Goal: Task Accomplishment & Management: Manage account settings

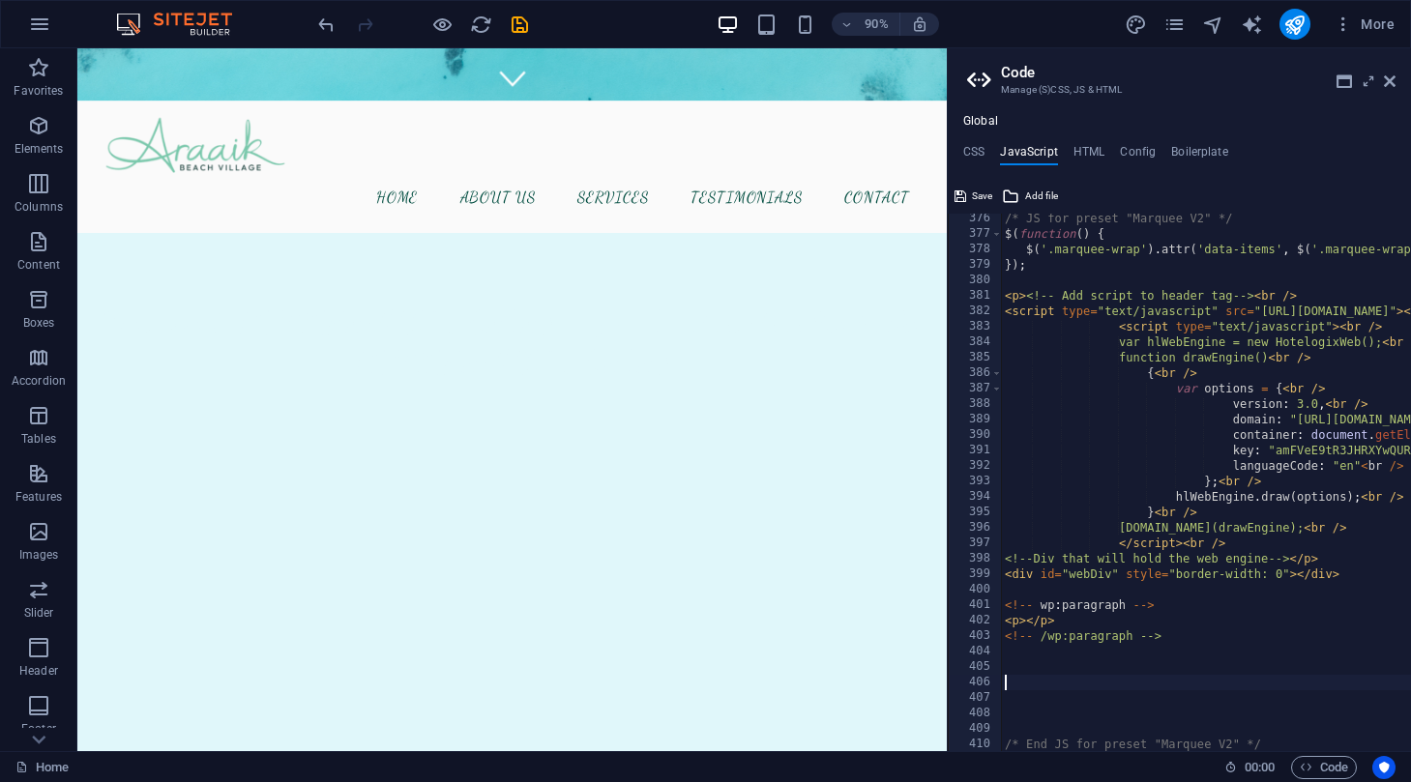
scroll to position [5805, 0]
click at [485, 581] on div "</div>" at bounding box center [560, 774] width 966 height 387
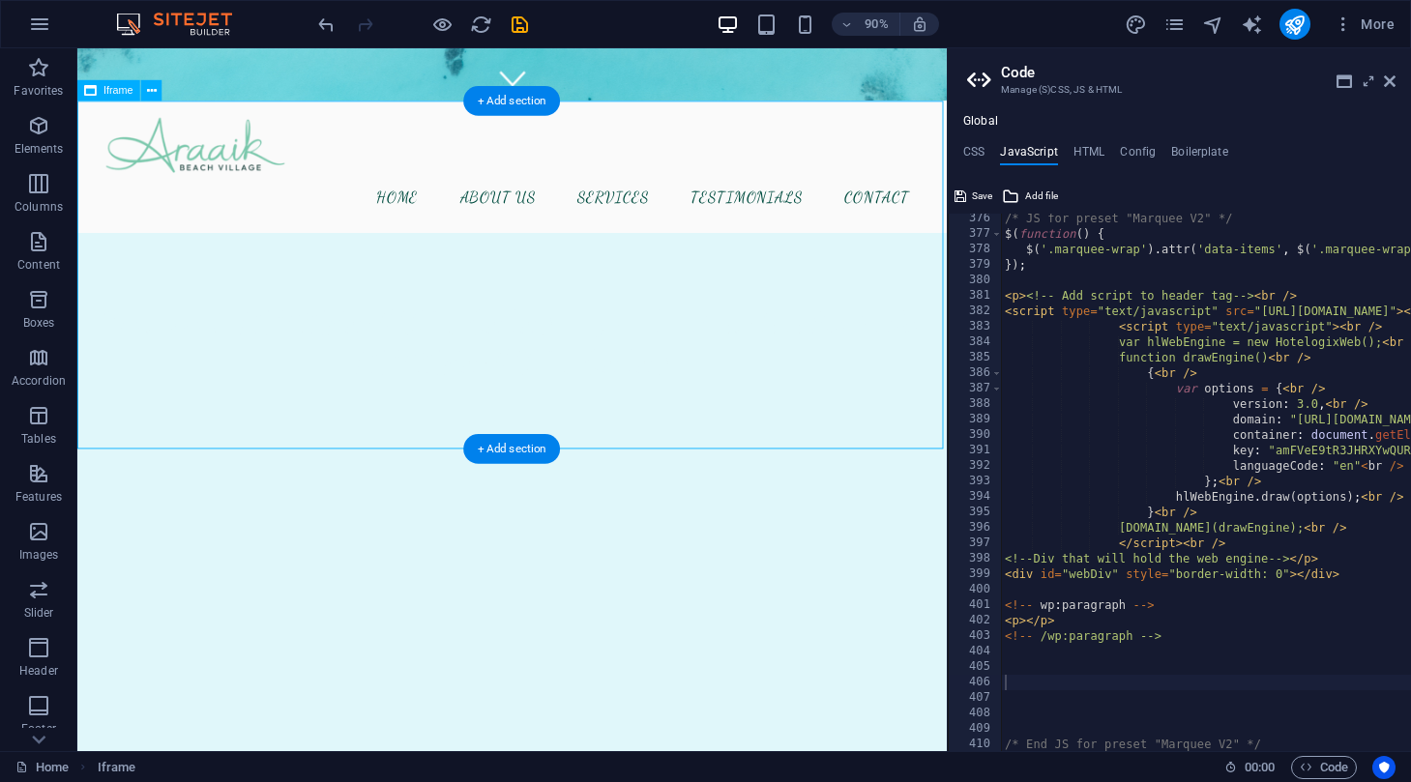
click at [132, 581] on div "</div>" at bounding box center [560, 774] width 966 height 387
click at [155, 89] on icon at bounding box center [152, 90] width 10 height 18
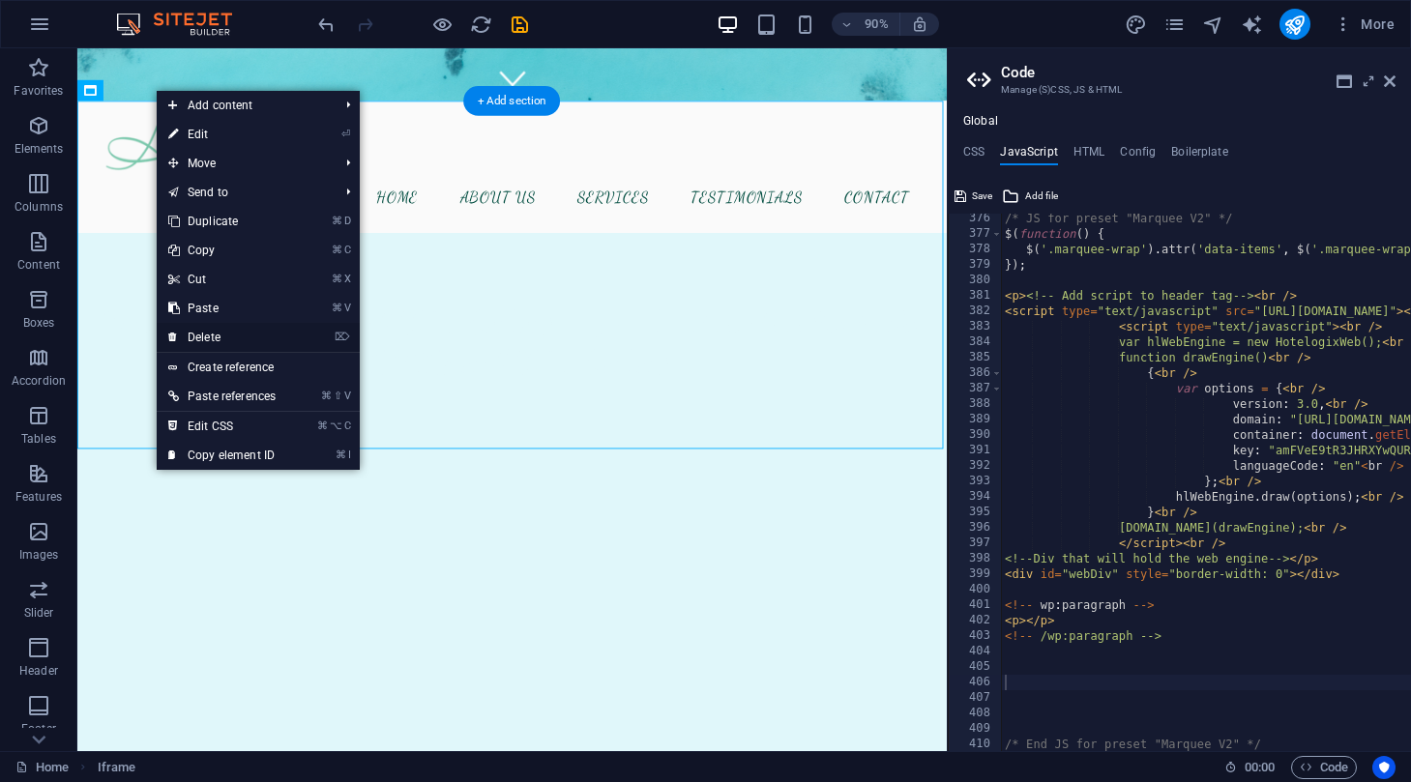
click at [203, 333] on link "⌦ Delete" at bounding box center [222, 337] width 131 height 29
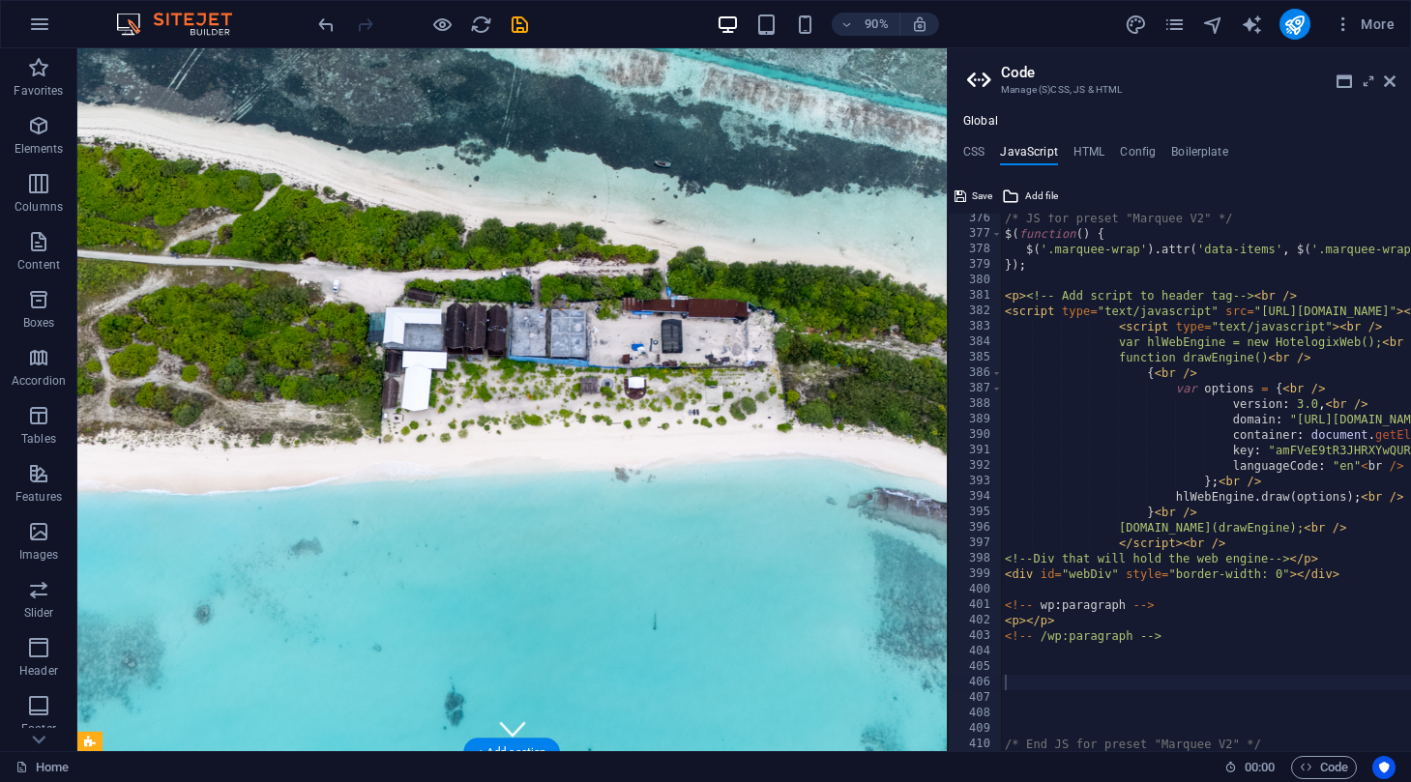
scroll to position [0, 0]
click at [519, 26] on icon "save" at bounding box center [520, 25] width 22 height 22
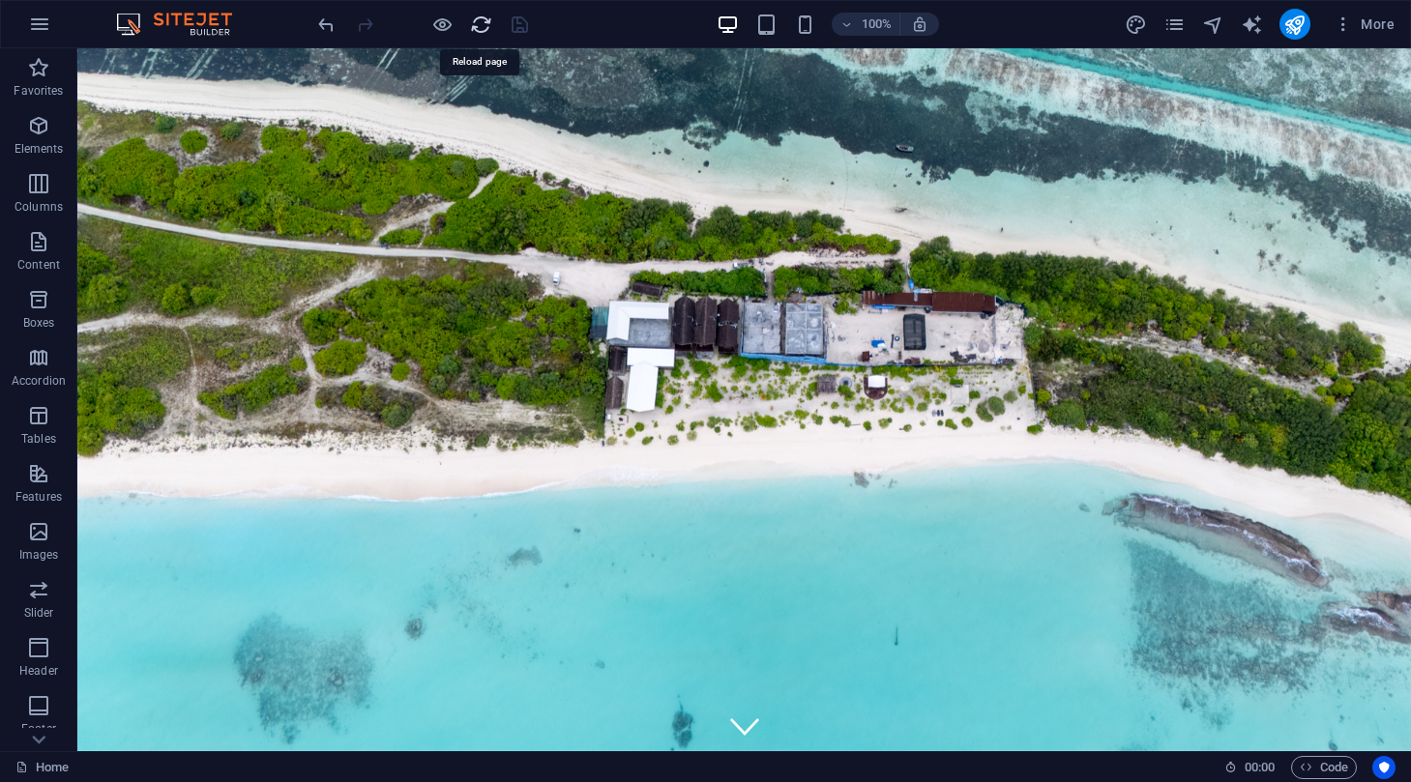
click at [484, 30] on icon "reload" at bounding box center [481, 25] width 22 height 22
click at [481, 22] on icon "reload" at bounding box center [481, 25] width 22 height 22
click at [1294, 17] on icon "publish" at bounding box center [1294, 25] width 22 height 22
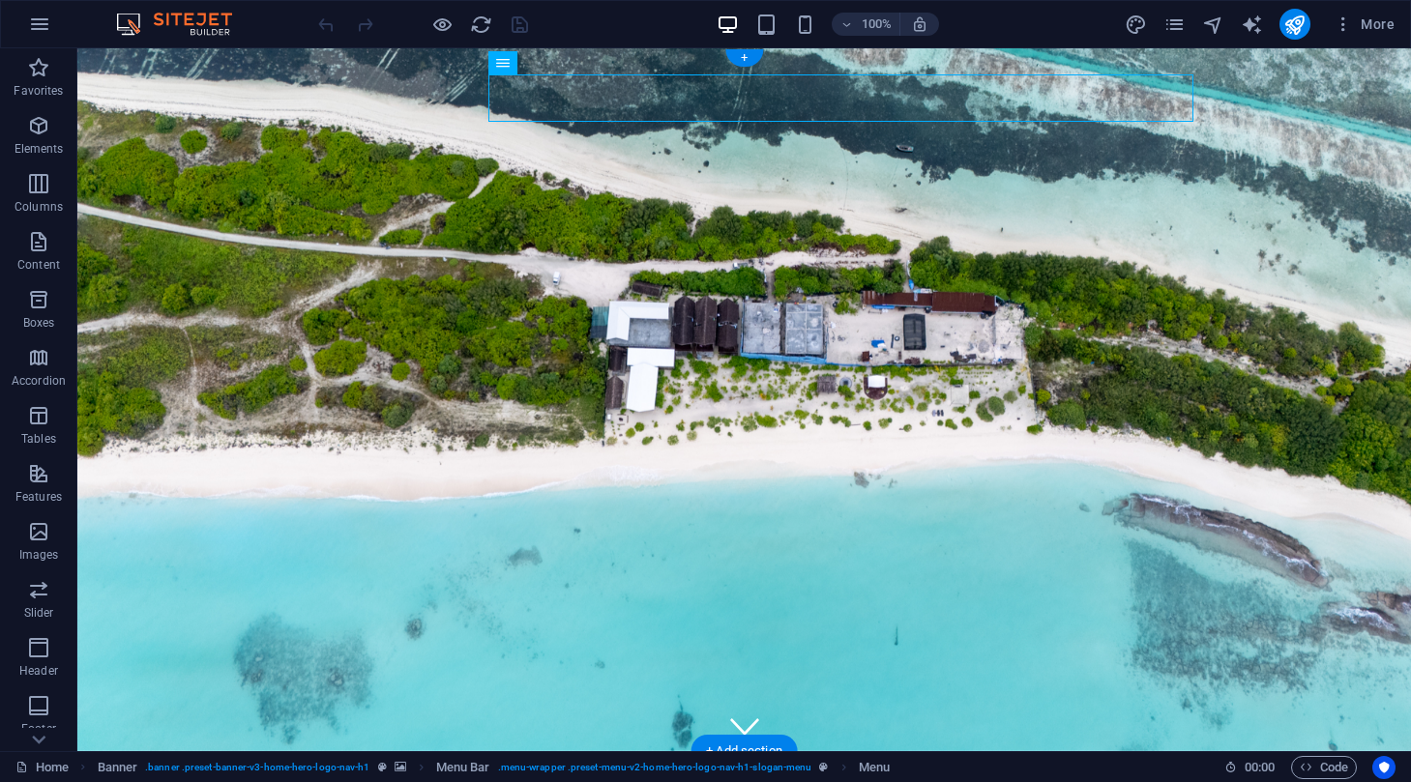
select select
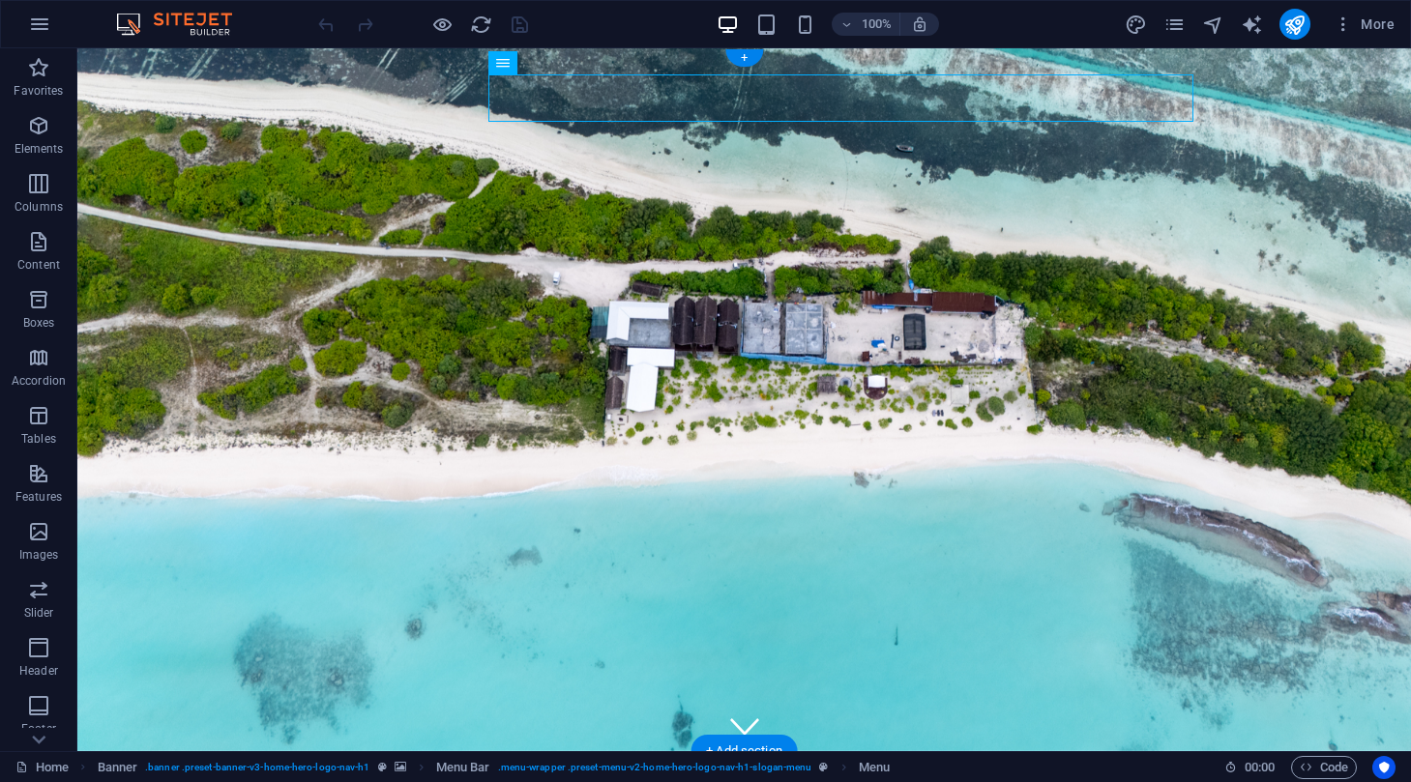
select select
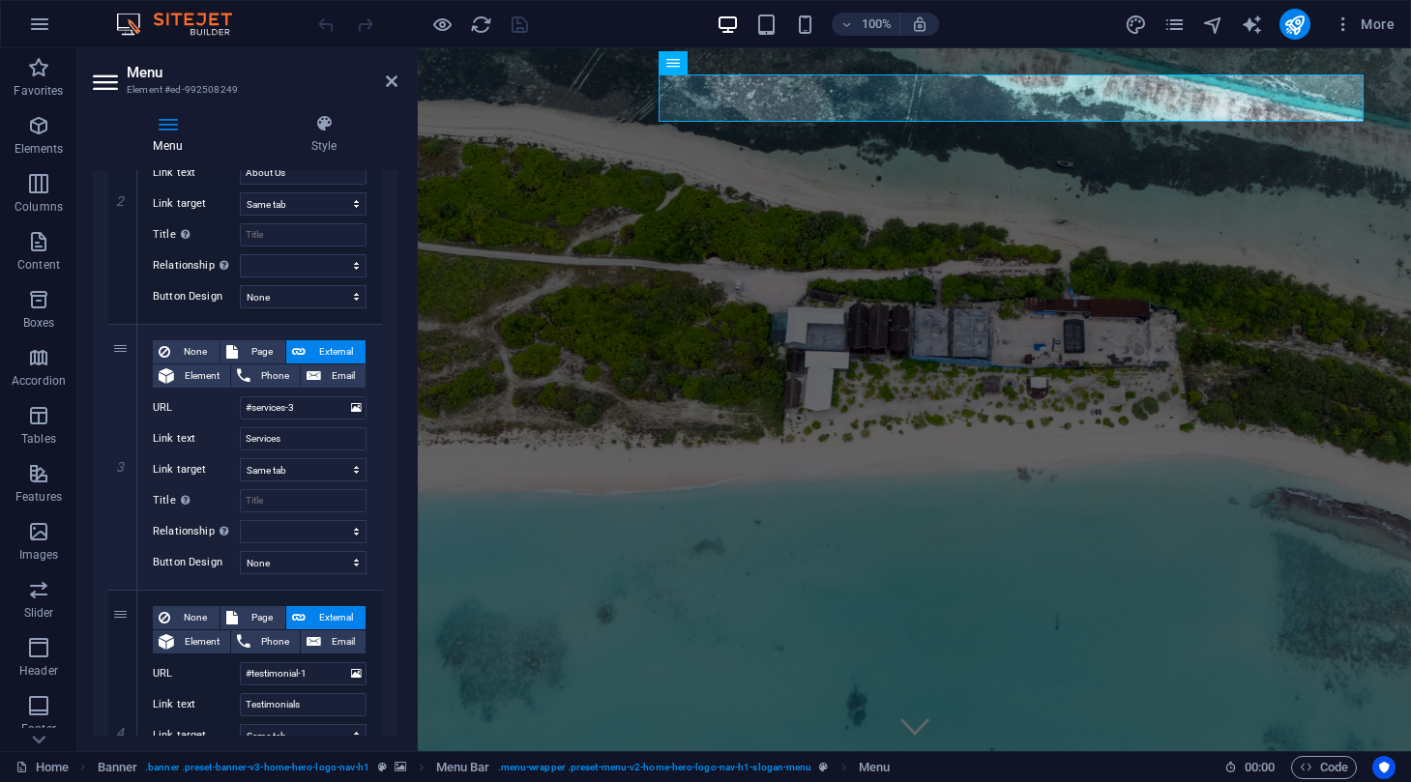
scroll to position [597, 0]
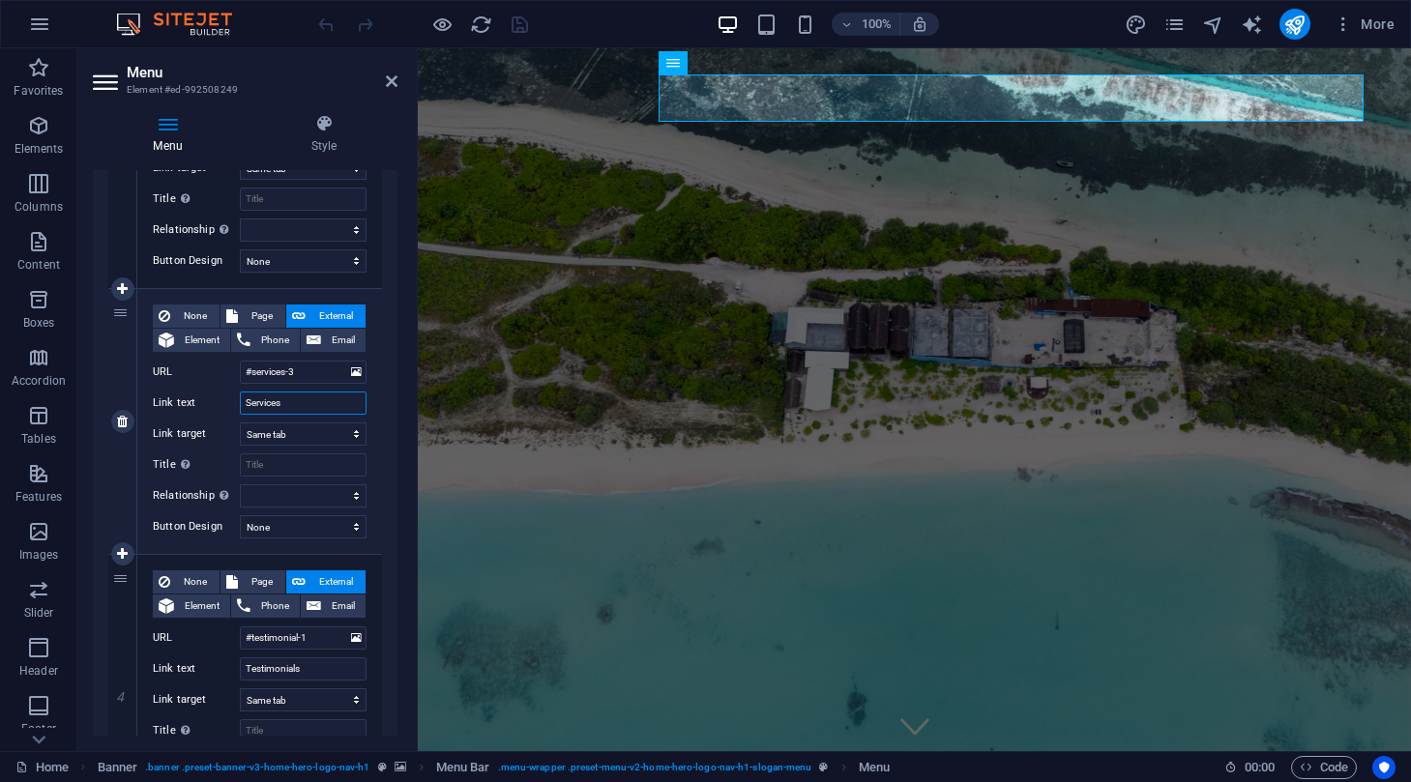
click at [290, 398] on input "Services" at bounding box center [303, 403] width 127 height 23
type input "Activities"
select select
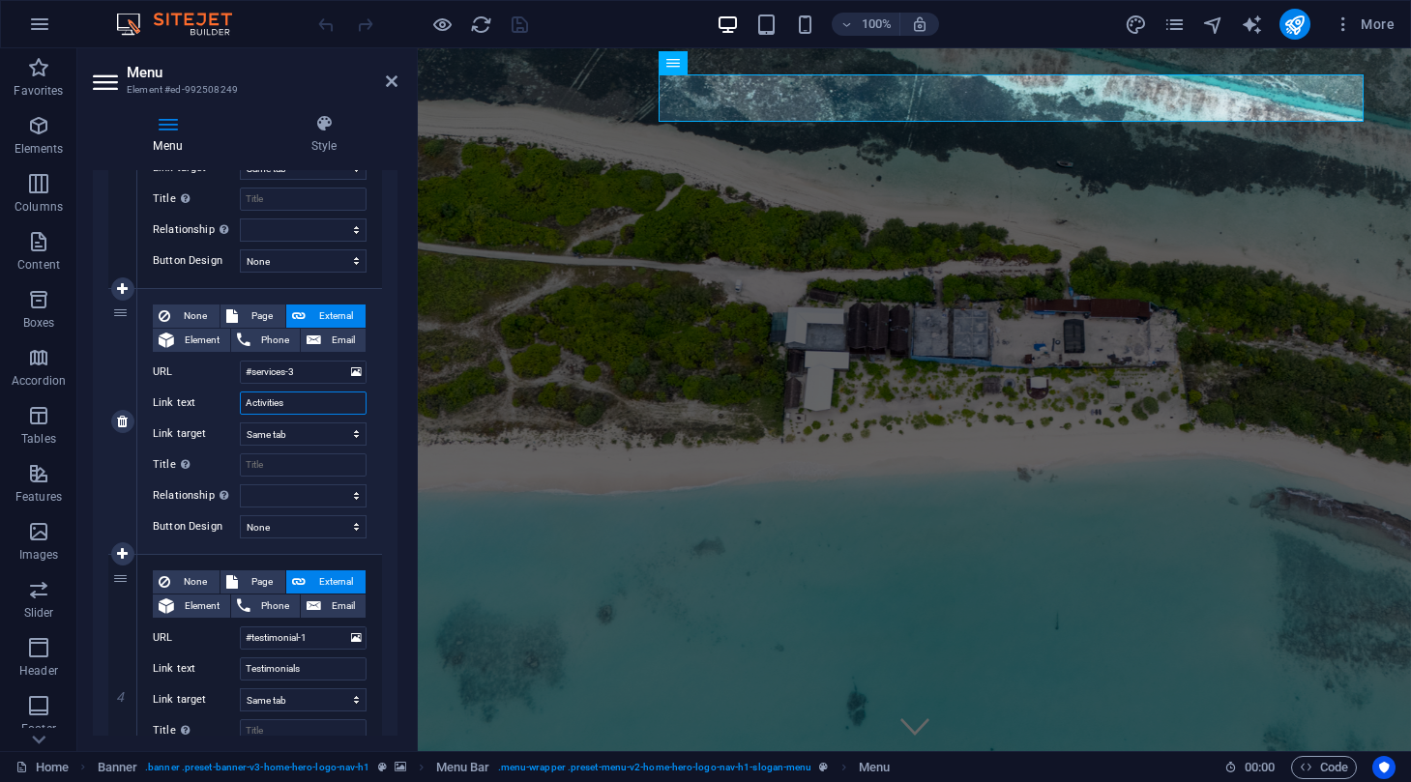
select select
type input "Activities"
click at [381, 478] on div "1 None Page External Element Phone Email Page Home Book Now Subpage Legal Notic…" at bounding box center [245, 422] width 305 height 1360
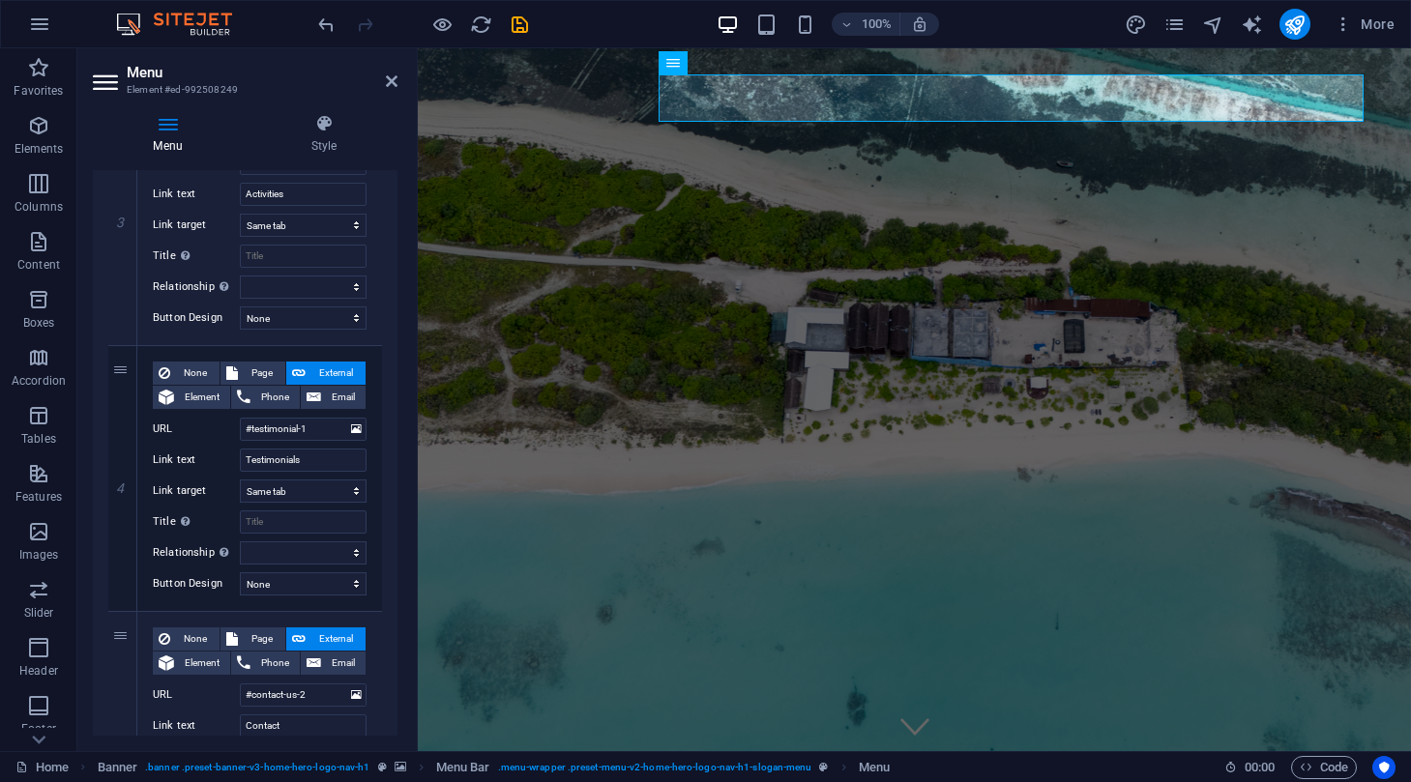
scroll to position [809, 0]
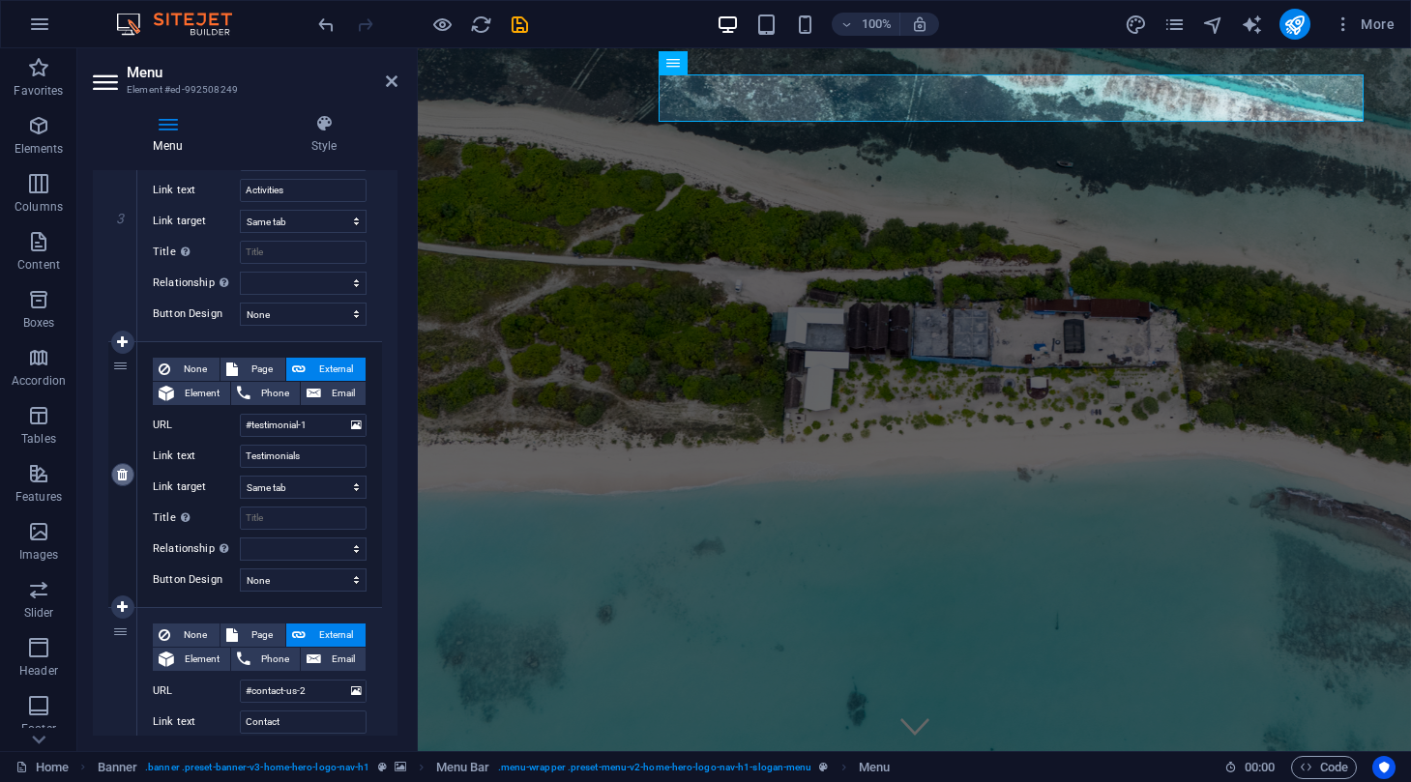
click at [119, 477] on icon at bounding box center [122, 475] width 11 height 14
select select
type input "#contact-us-2"
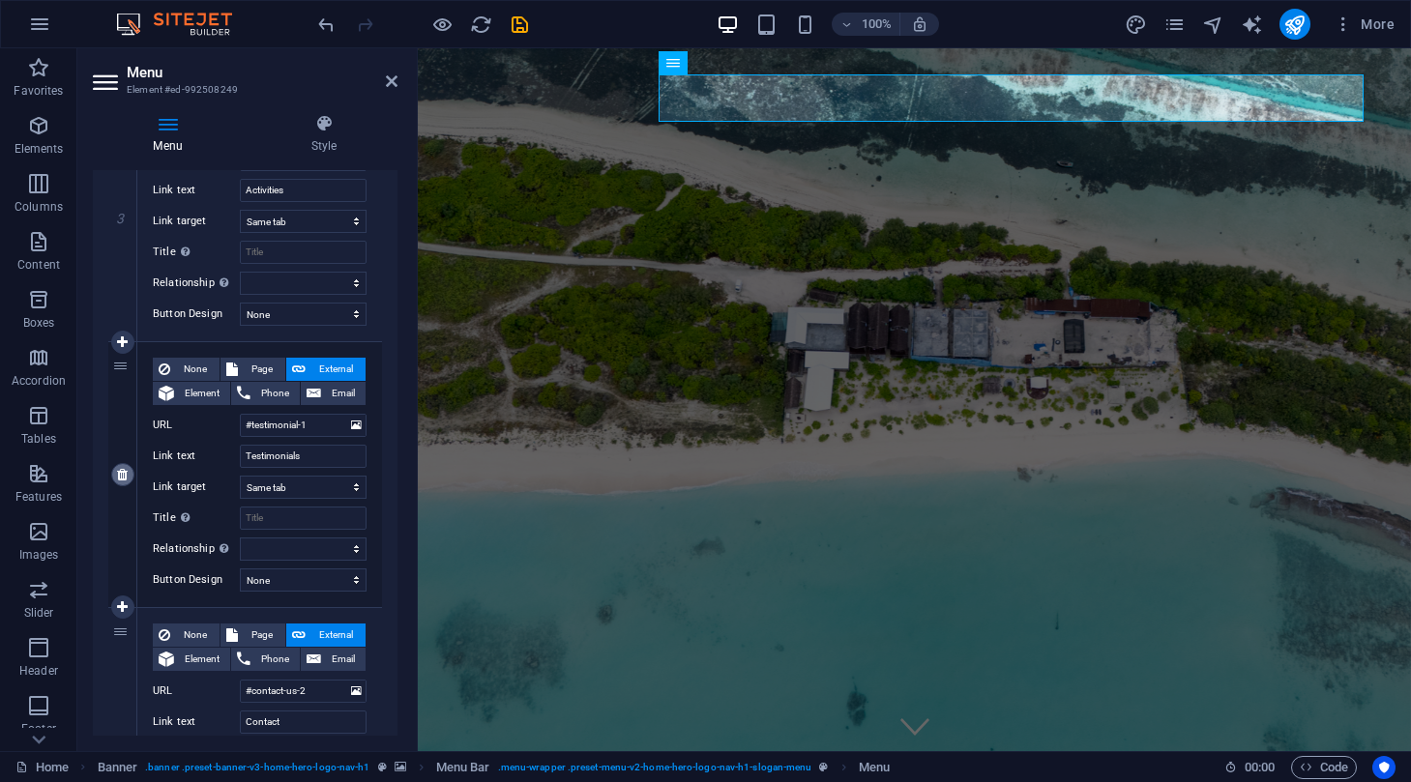
type input "Contact"
select select
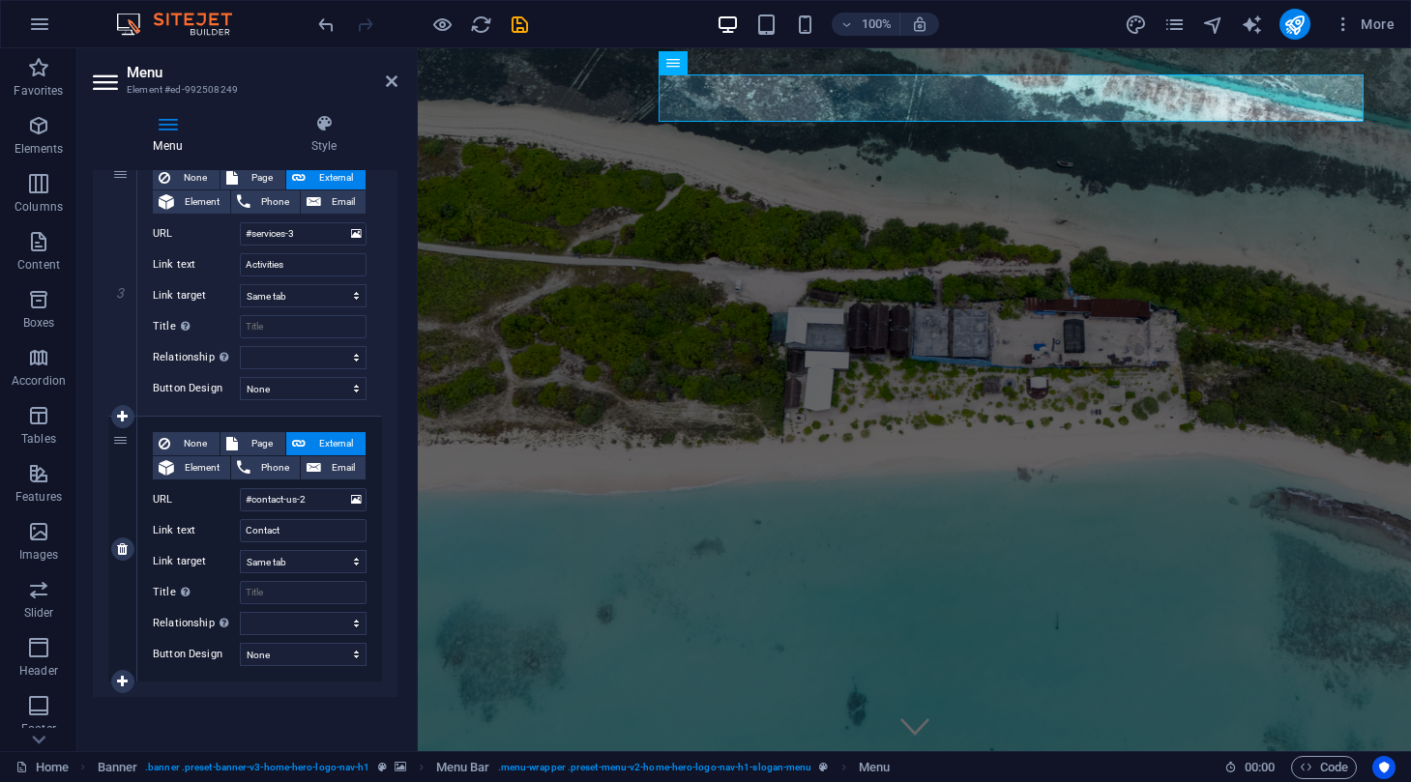
scroll to position [735, 0]
click at [117, 680] on icon at bounding box center [122, 682] width 11 height 14
select select
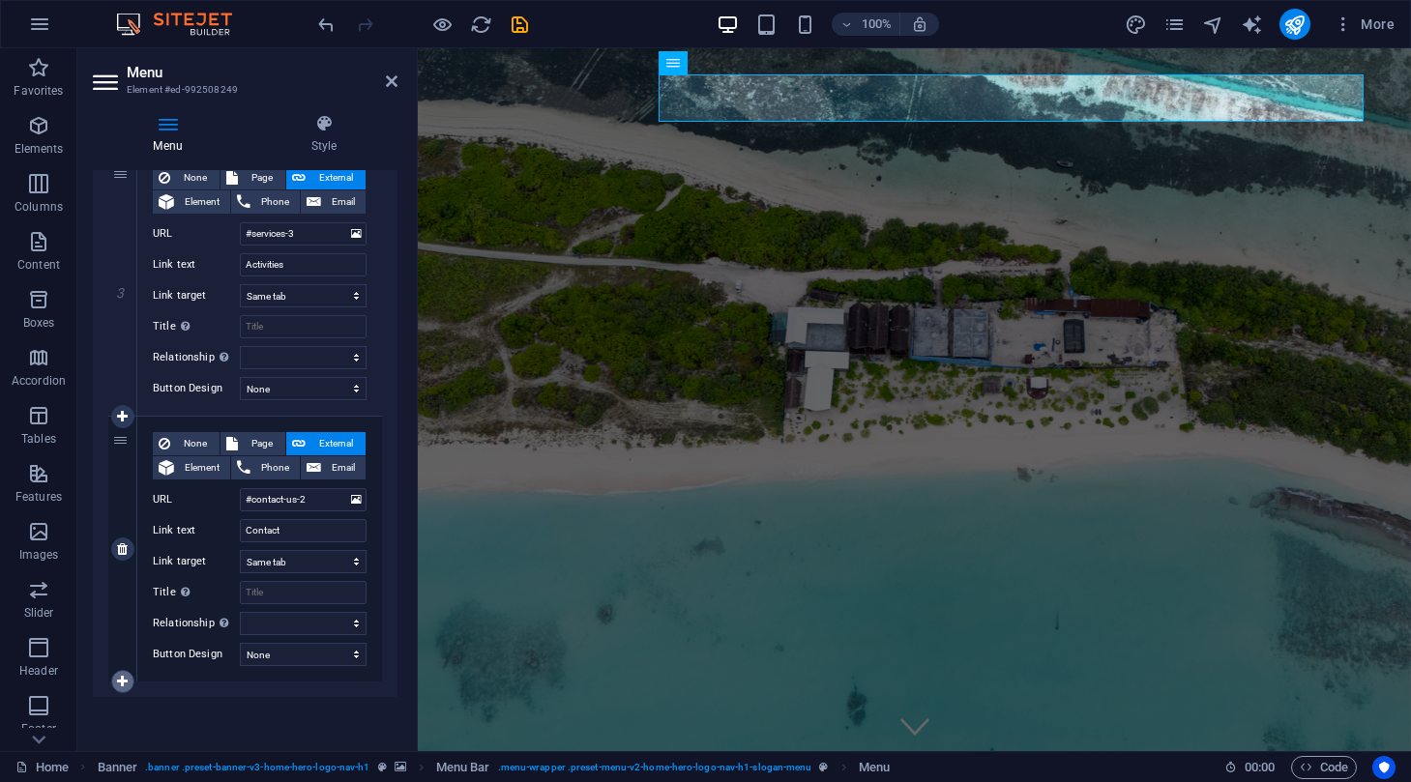
select select
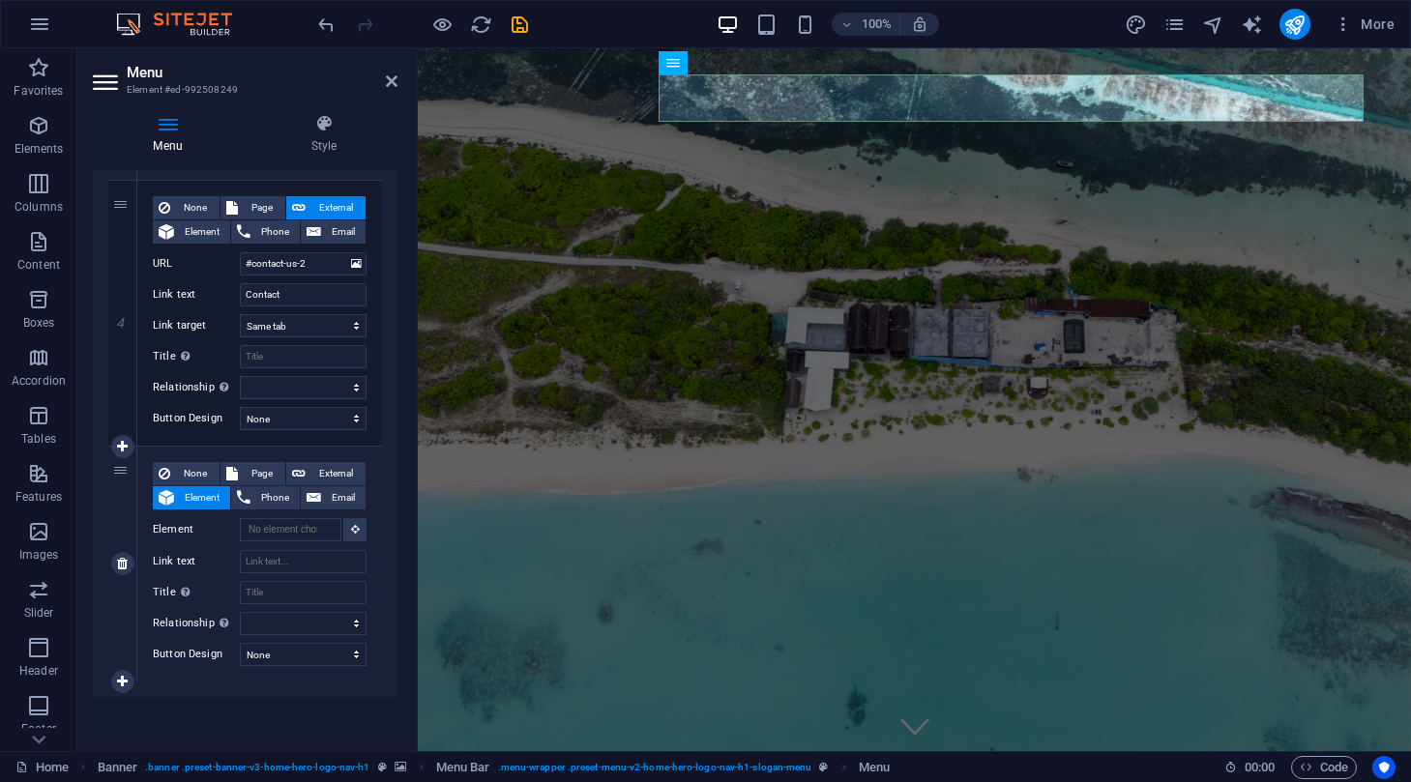
scroll to position [971, 0]
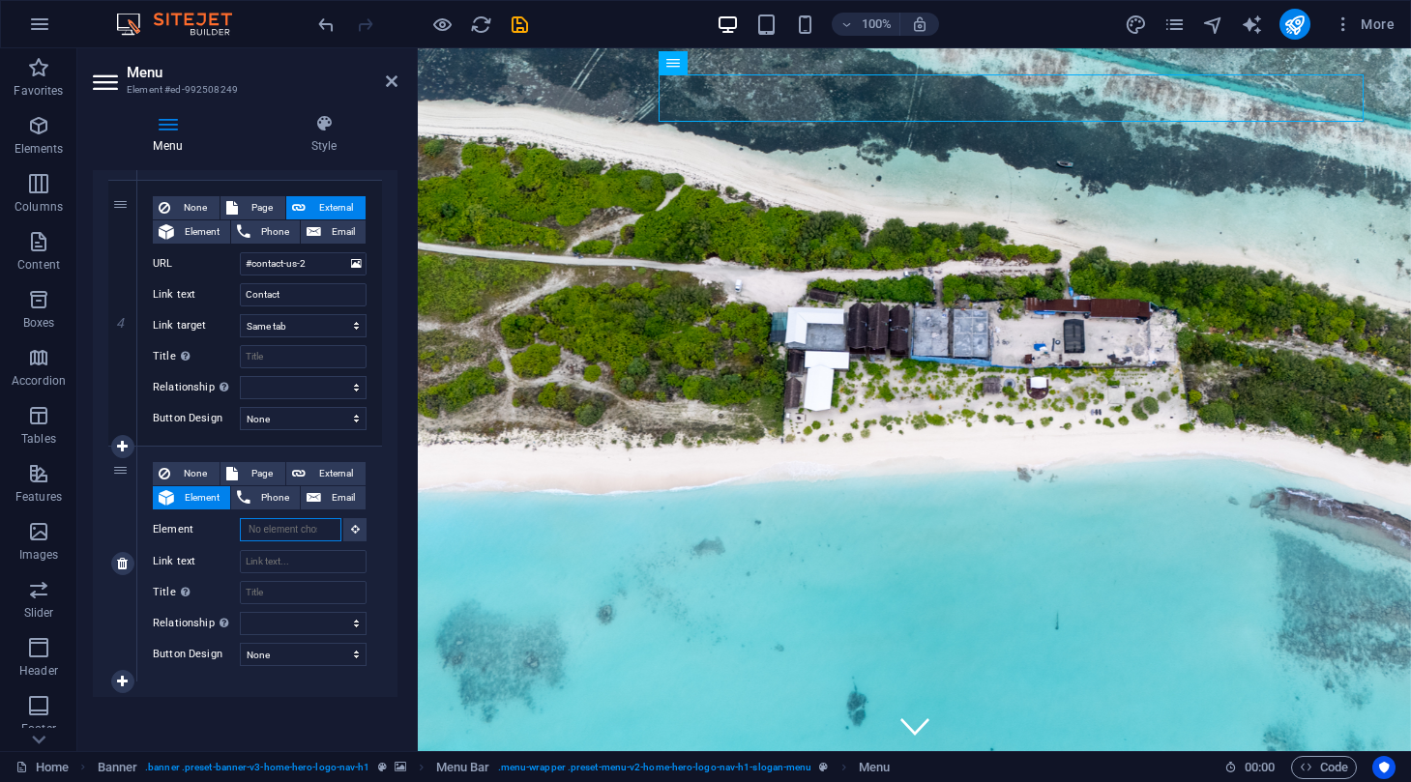
click at [308, 531] on input "Element" at bounding box center [291, 529] width 102 height 23
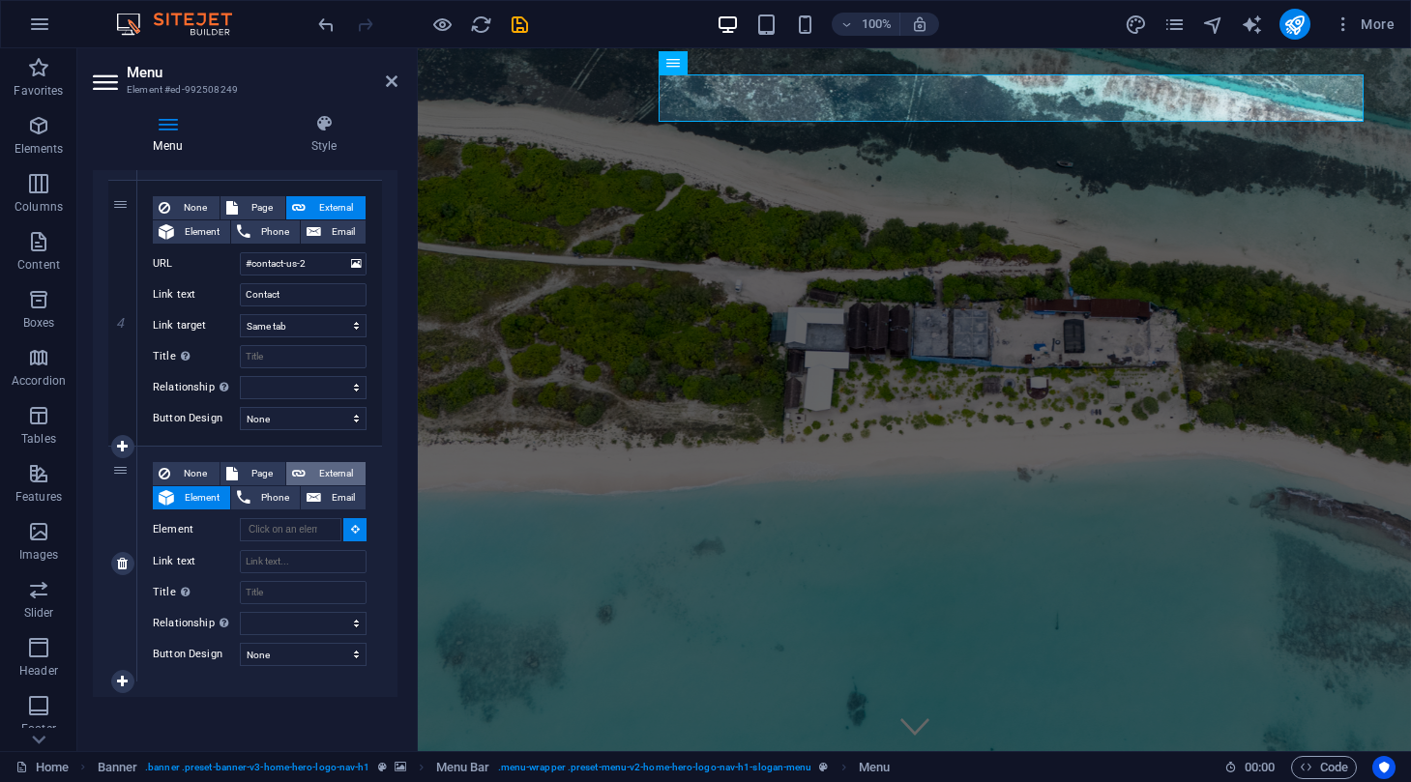
click at [315, 477] on span "External" at bounding box center [335, 473] width 48 height 23
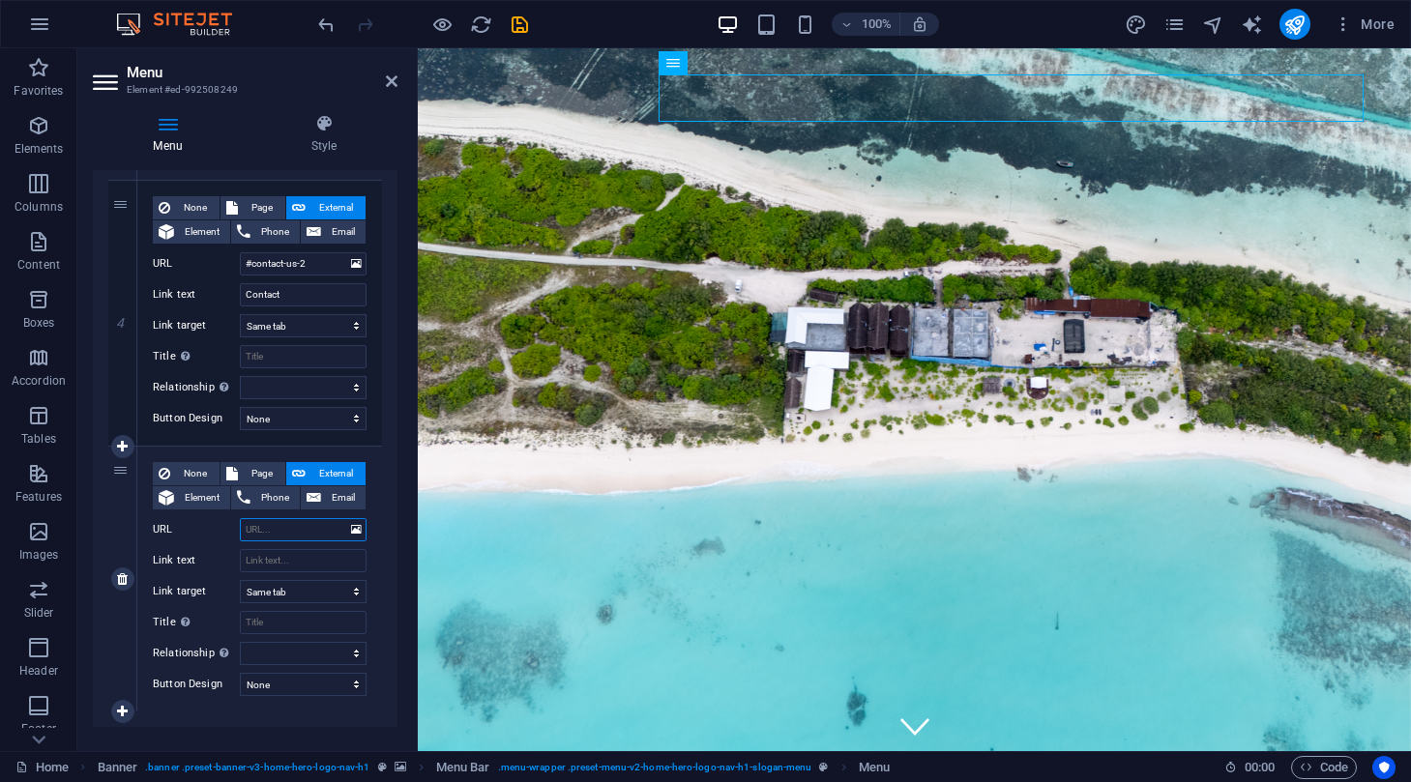
select select
select select "blank"
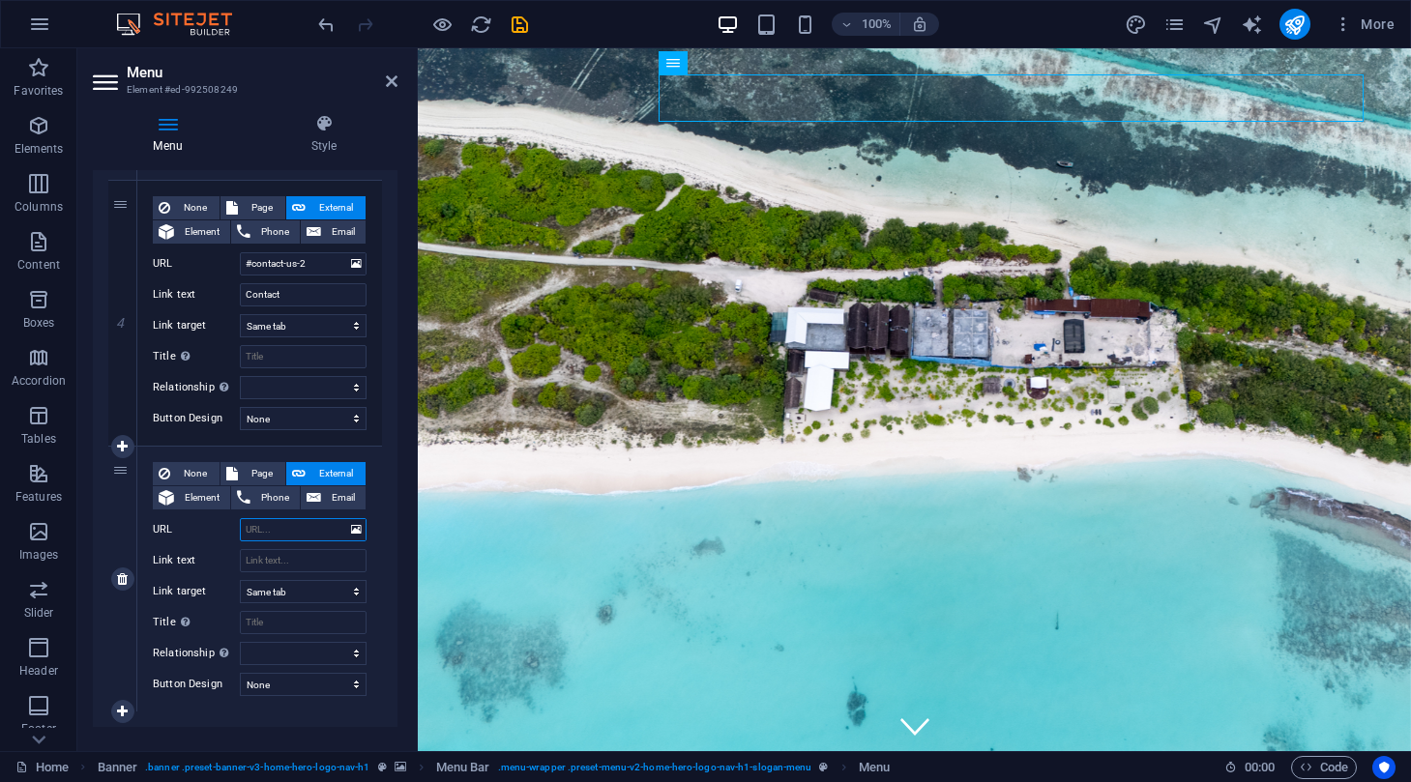
select select
paste input "[URL][DOMAIN_NAME]"
type input "[URL][DOMAIN_NAME]"
select select
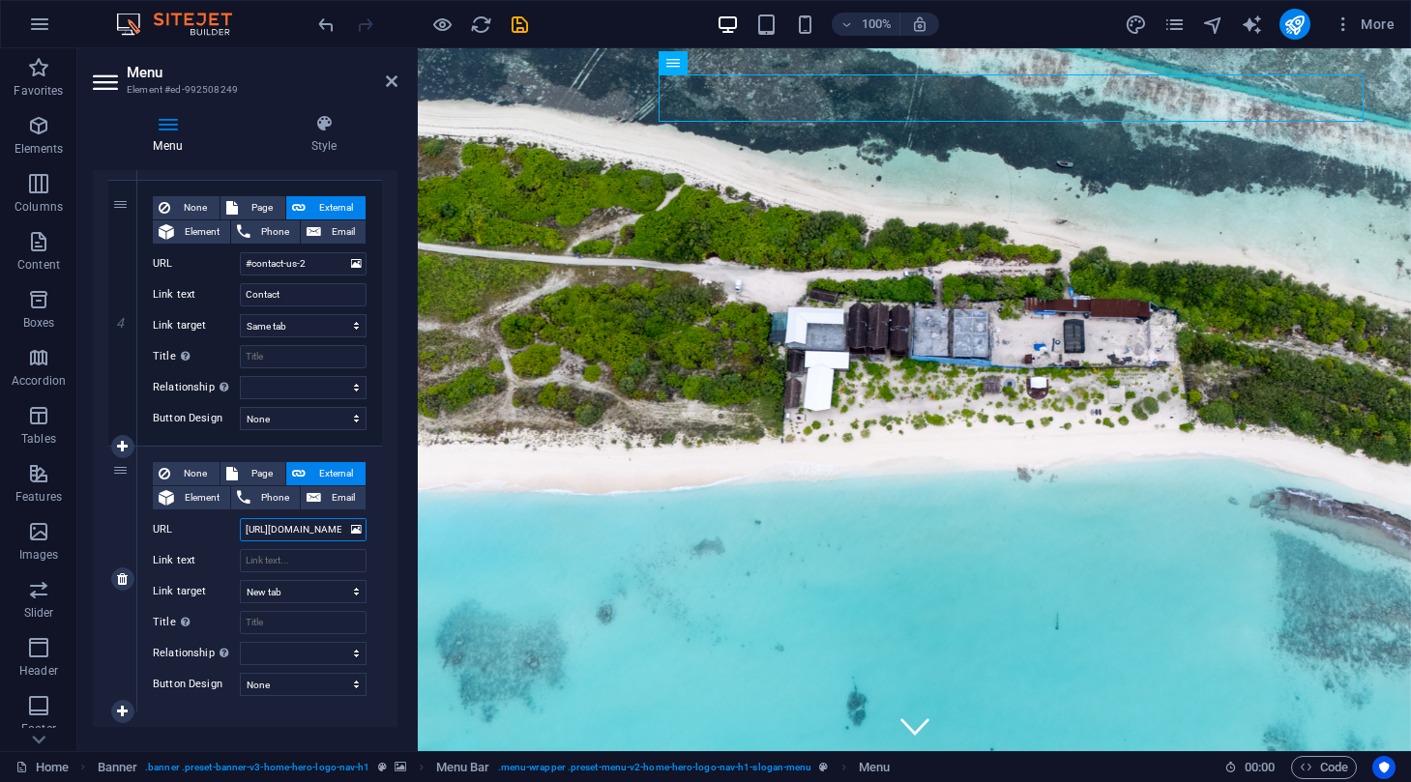
select select
type input "[URL][DOMAIN_NAME]"
click at [305, 559] on input "Link text" at bounding box center [303, 560] width 127 height 23
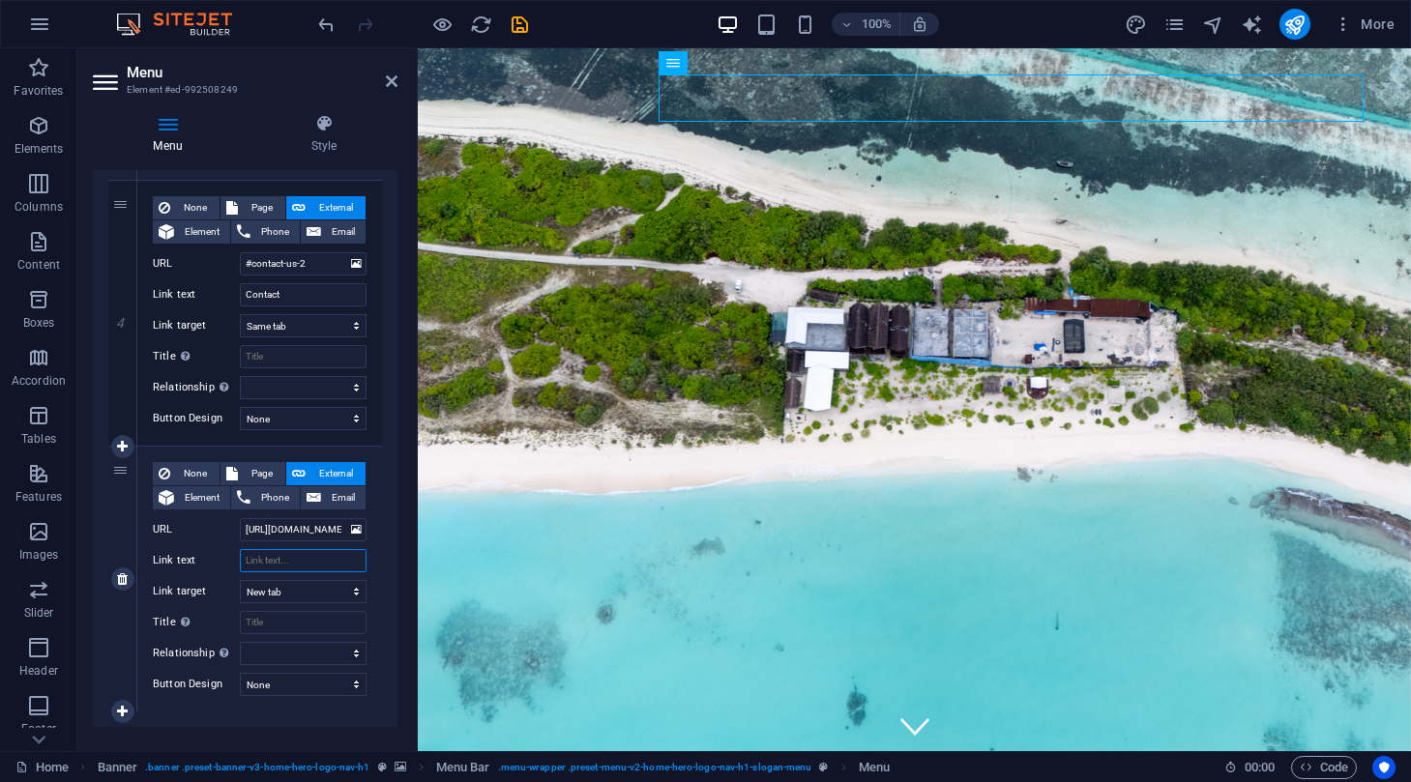
type input "V"
type input "Book NOw"
select select
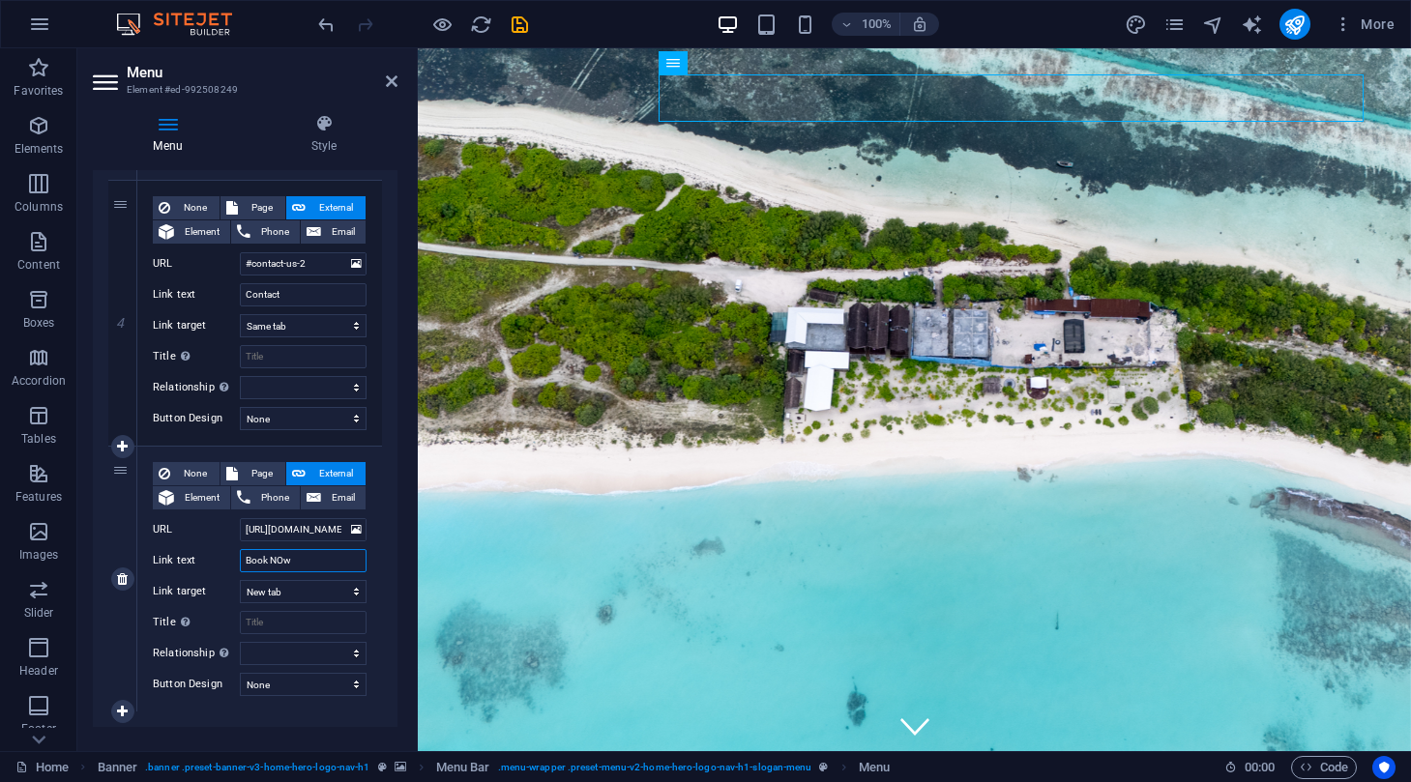
select select
type input "Book N"
select select
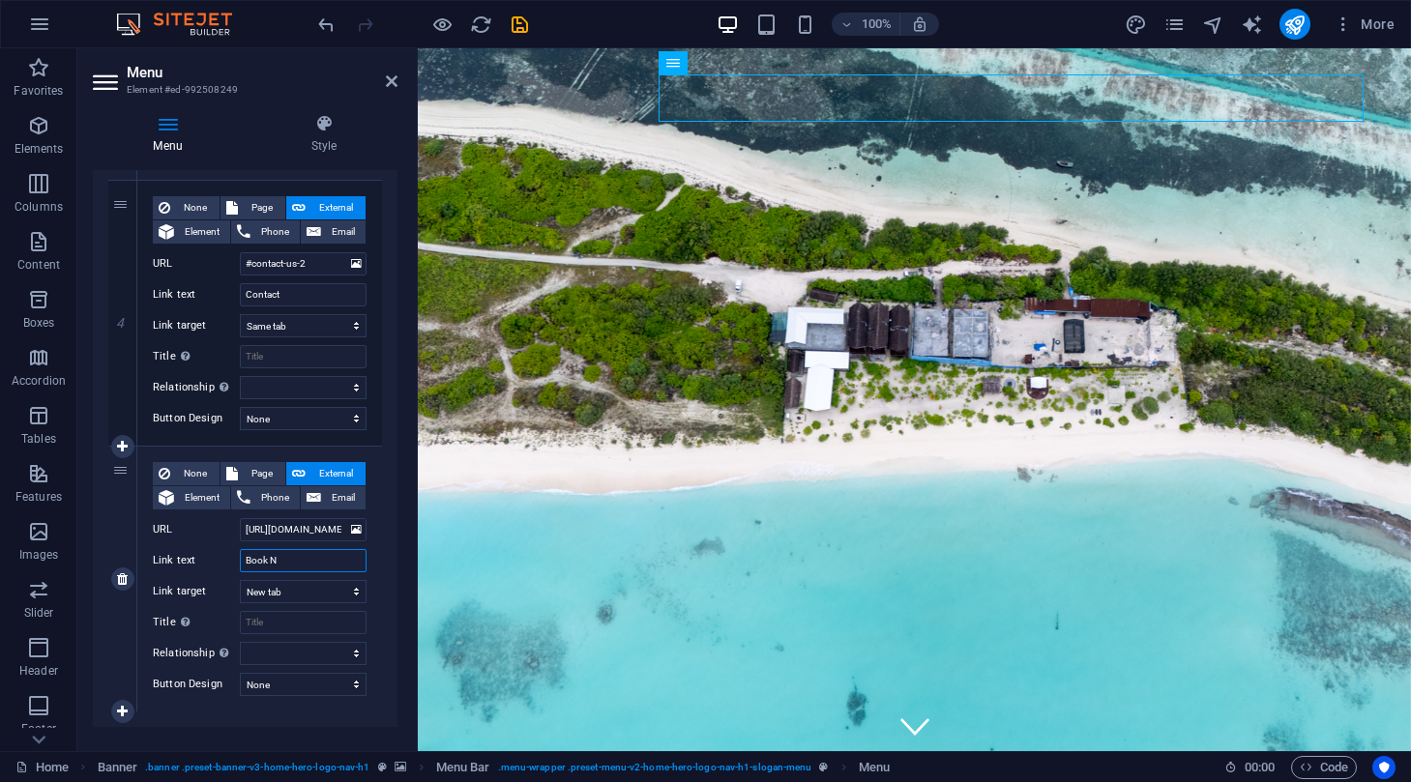
select select
type input "Book Now"
select select
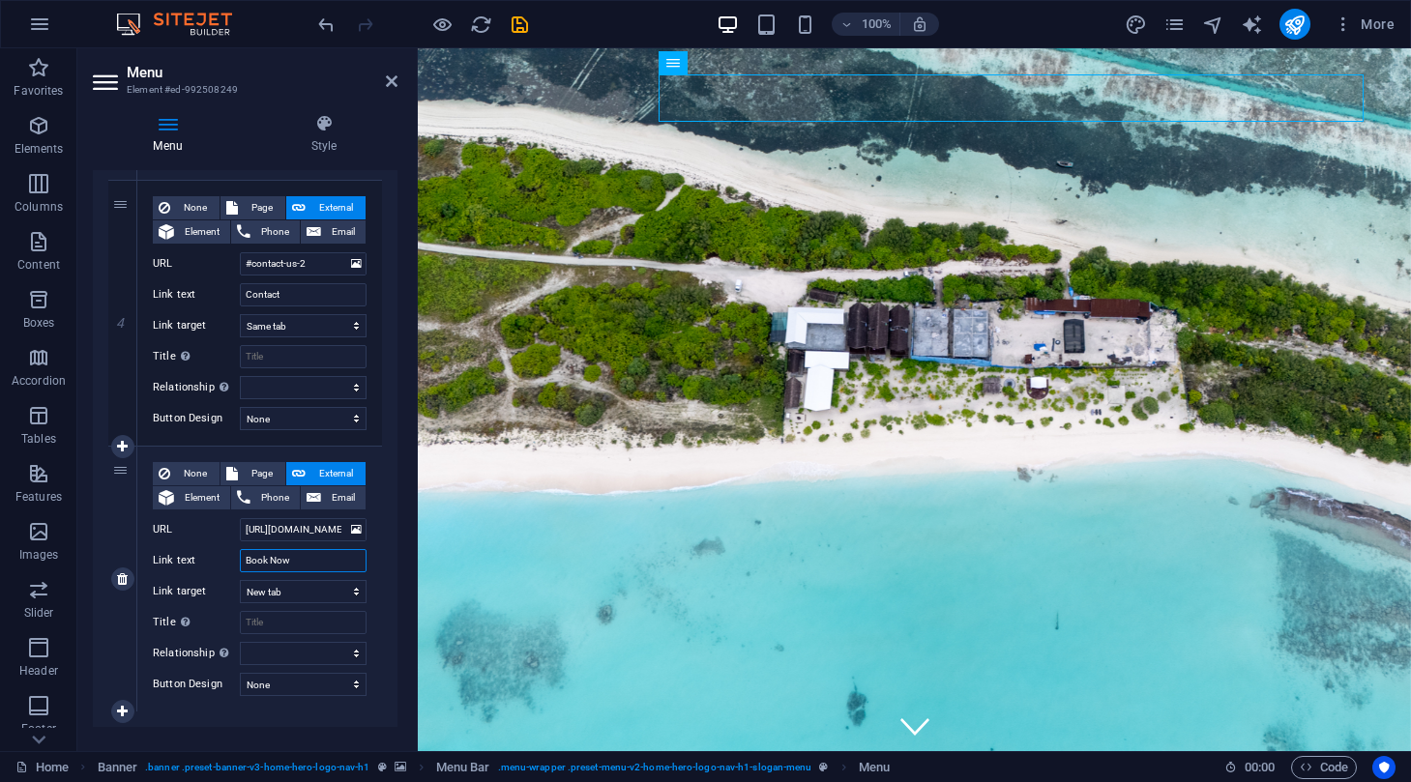
select select
type input "Book Now"
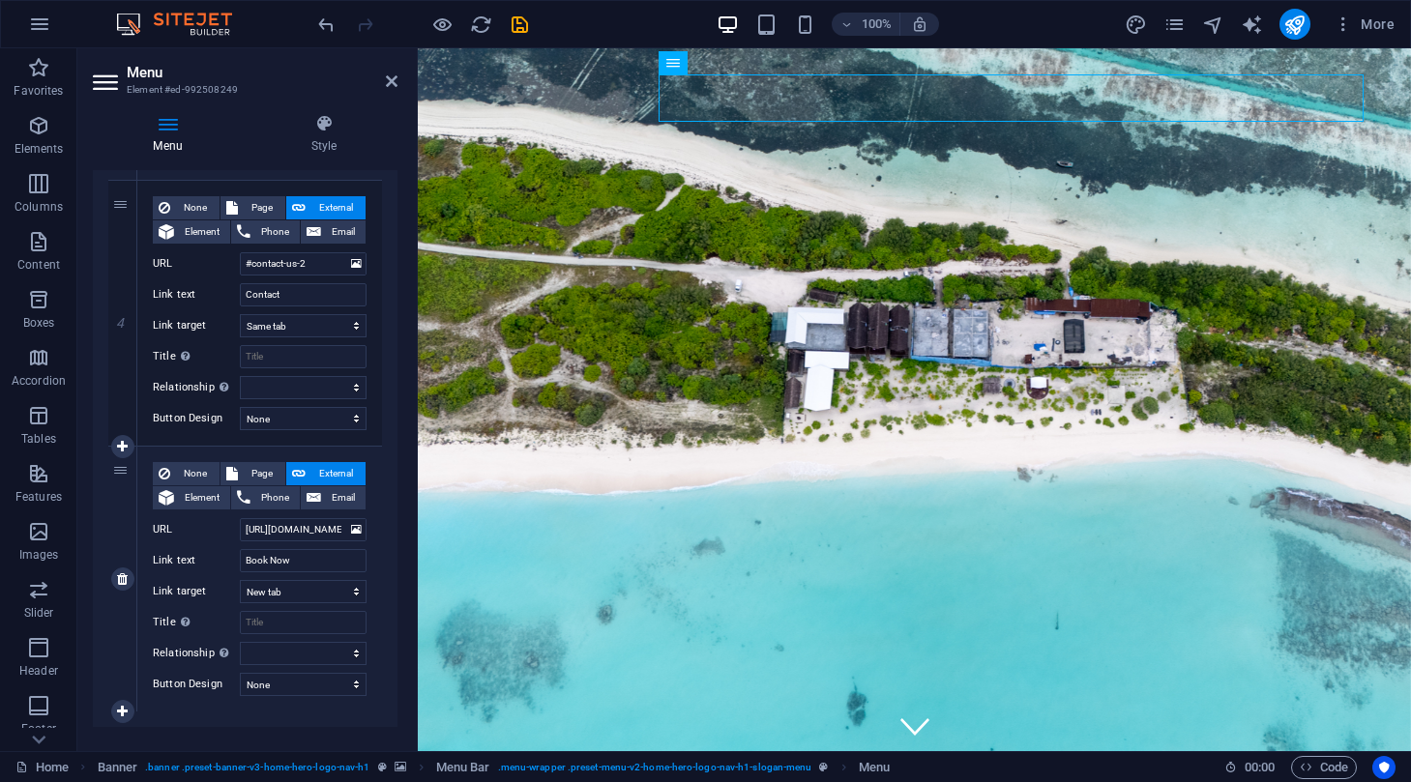
click at [369, 594] on div "None Page External Element Phone Email Page Home Book Now Subpage Legal Notice …" at bounding box center [259, 579] width 245 height 265
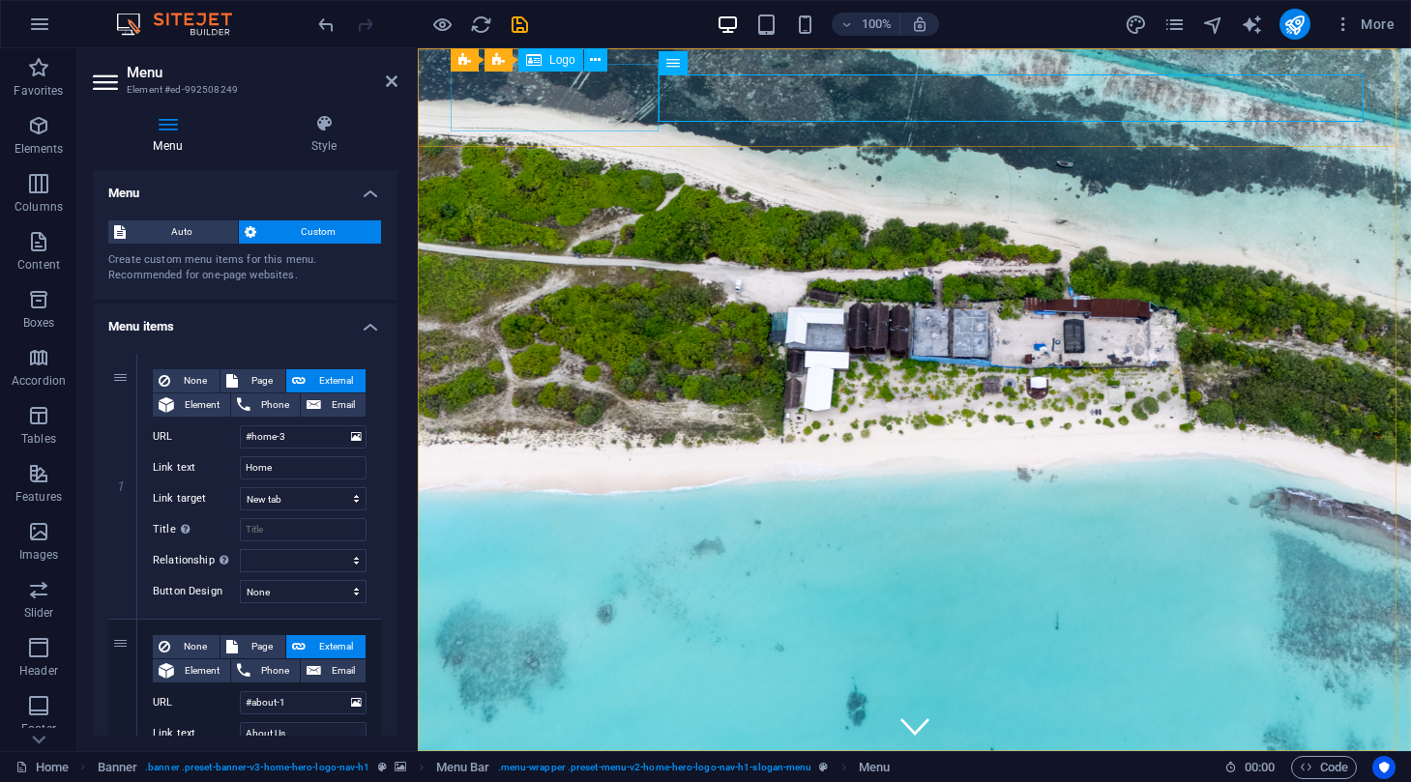
scroll to position [0, 0]
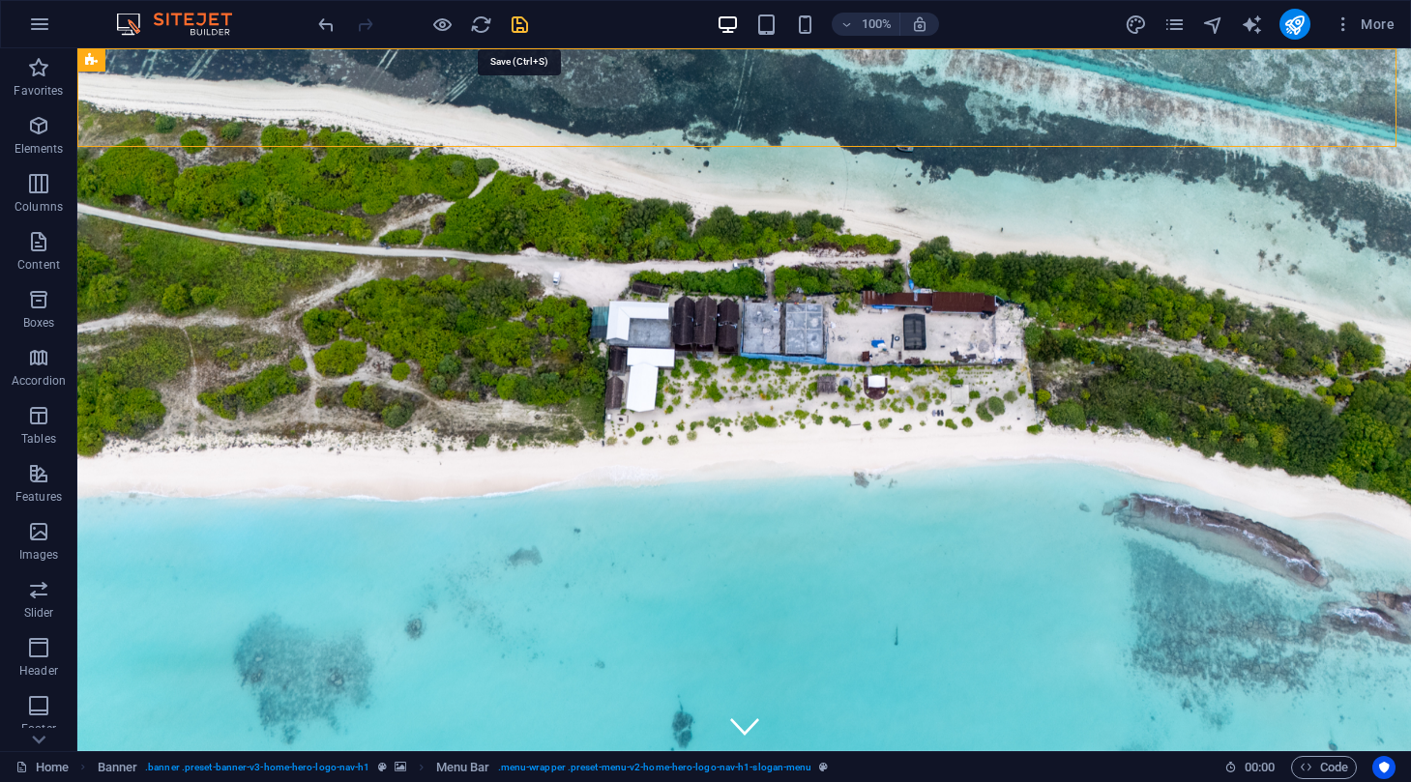
click at [518, 17] on icon "save" at bounding box center [520, 25] width 22 height 22
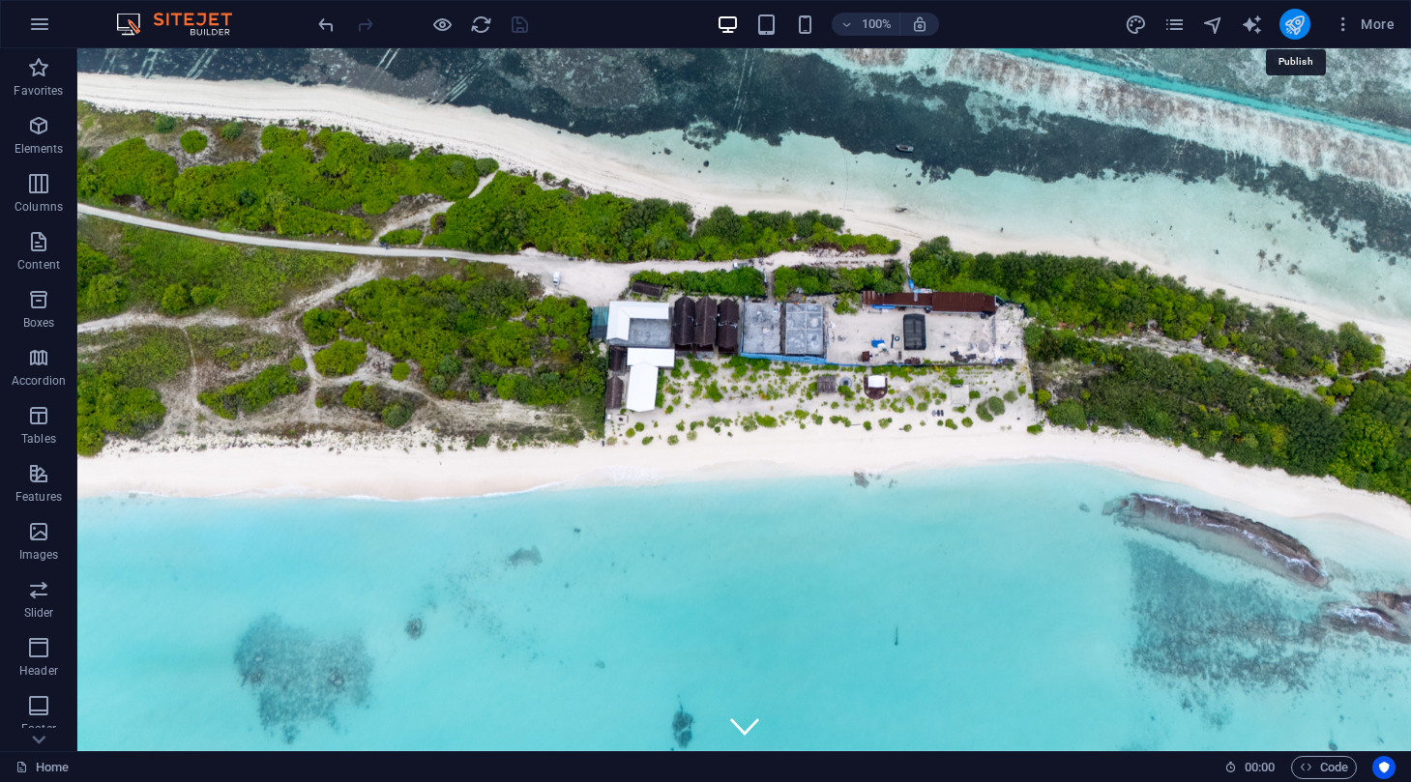
click at [1289, 27] on icon "publish" at bounding box center [1294, 25] width 22 height 22
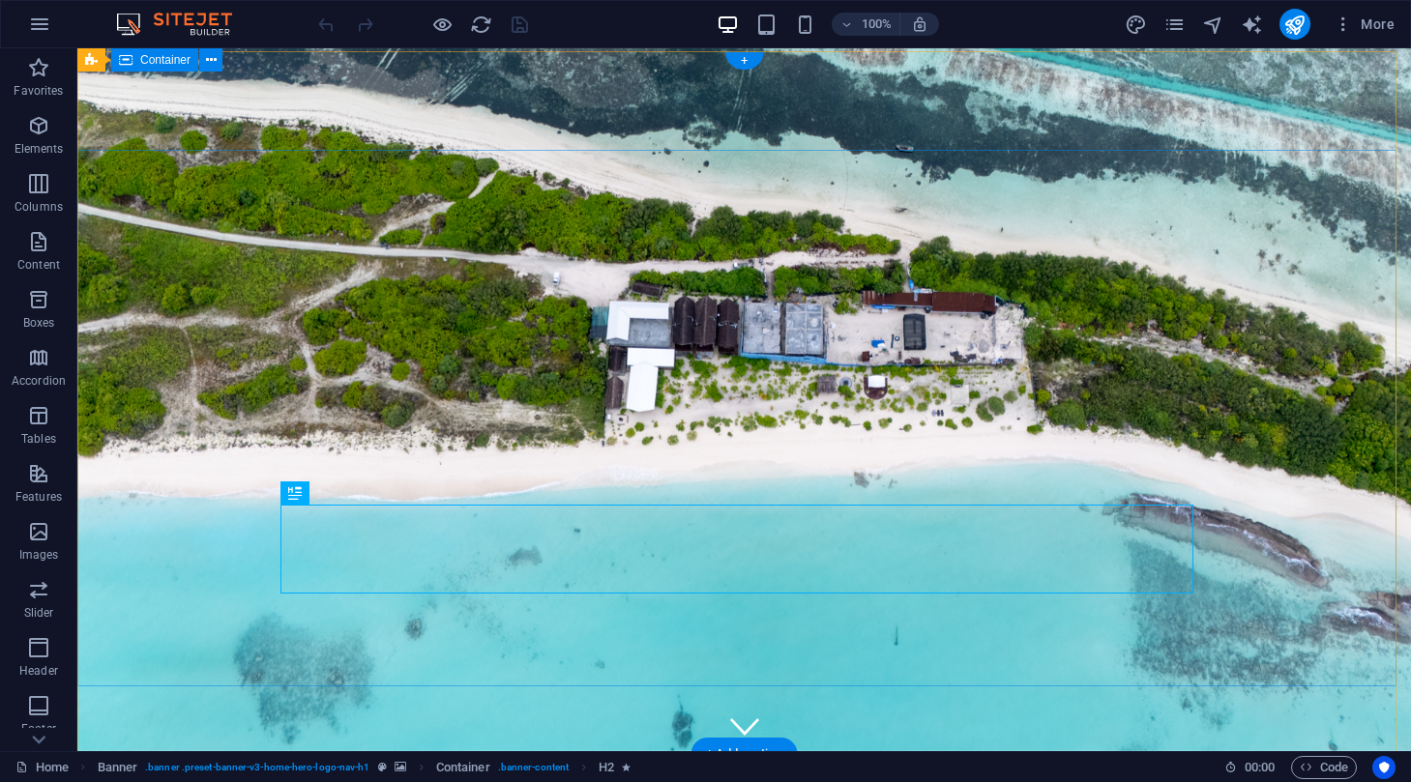
scroll to position [1, 0]
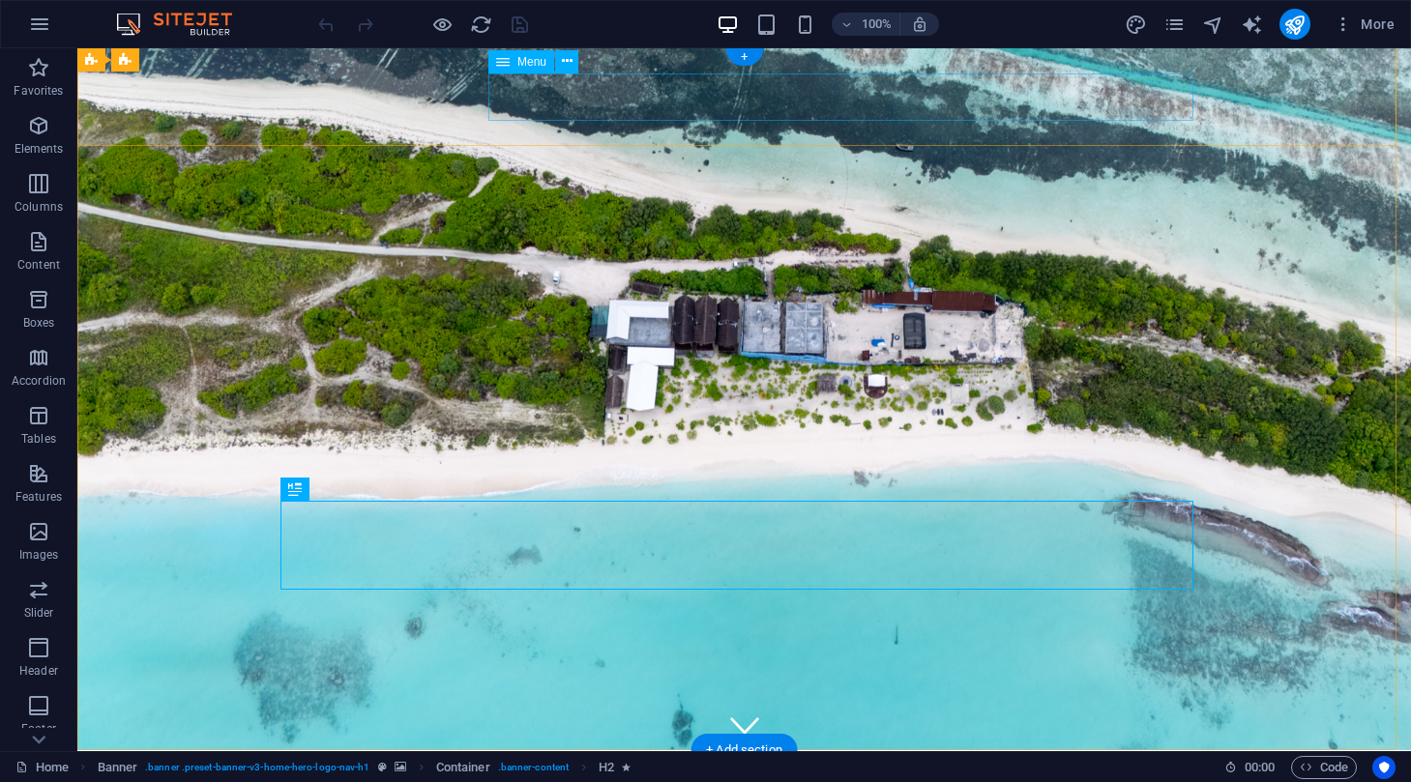
select select
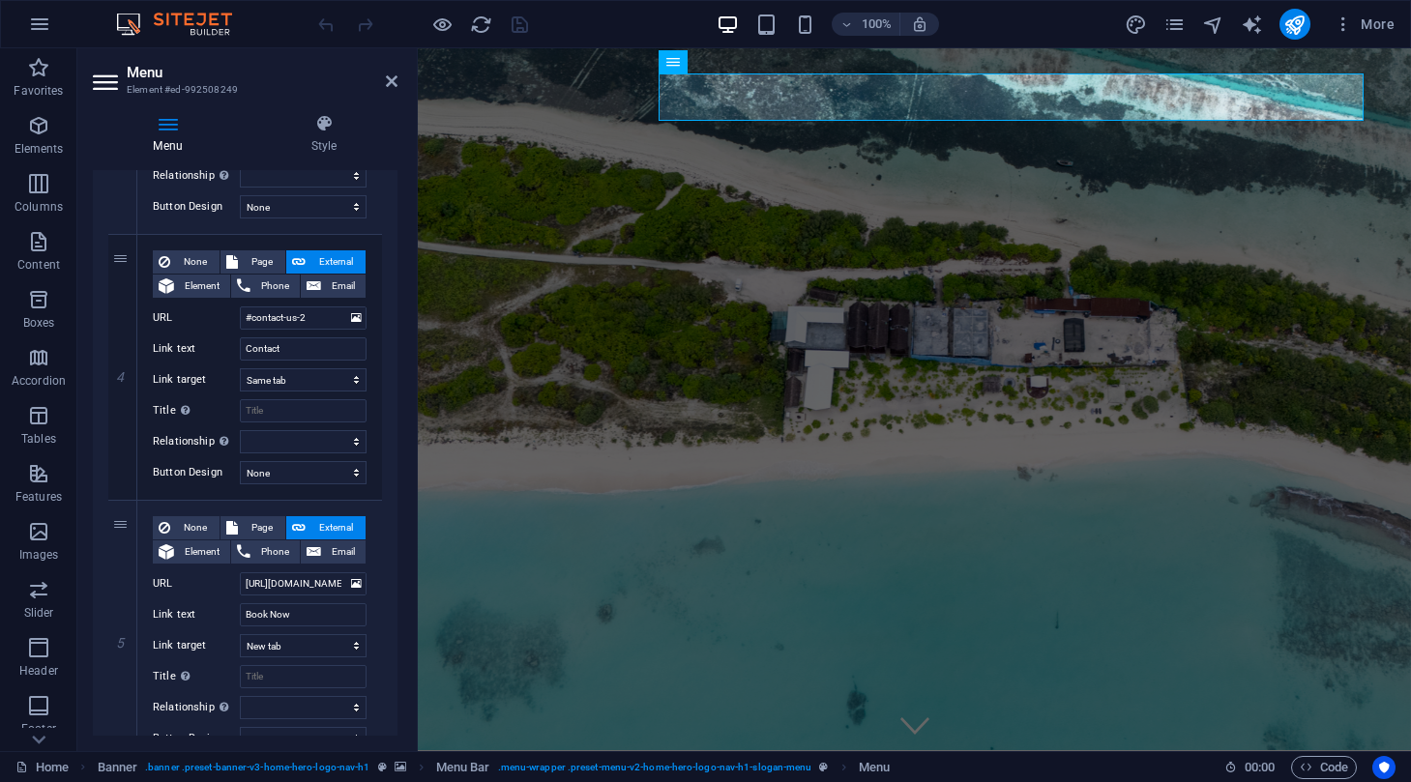
scroll to position [945, 0]
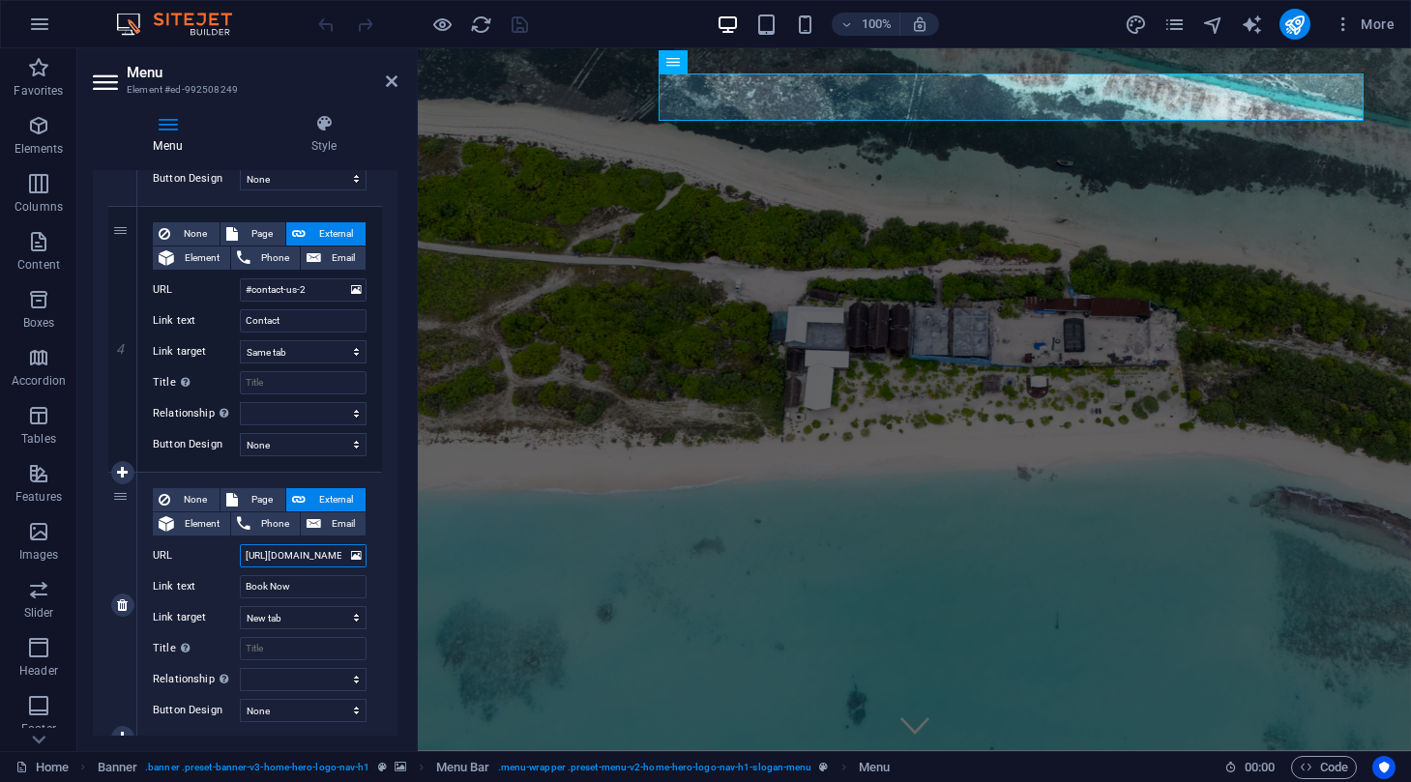
click at [279, 547] on input "[URL][DOMAIN_NAME]" at bounding box center [303, 555] width 127 height 23
drag, startPoint x: 687, startPoint y: 598, endPoint x: 492, endPoint y: 564, distance: 197.3
click at [335, 607] on select "New tab Same tab Overlay" at bounding box center [303, 617] width 127 height 23
select select
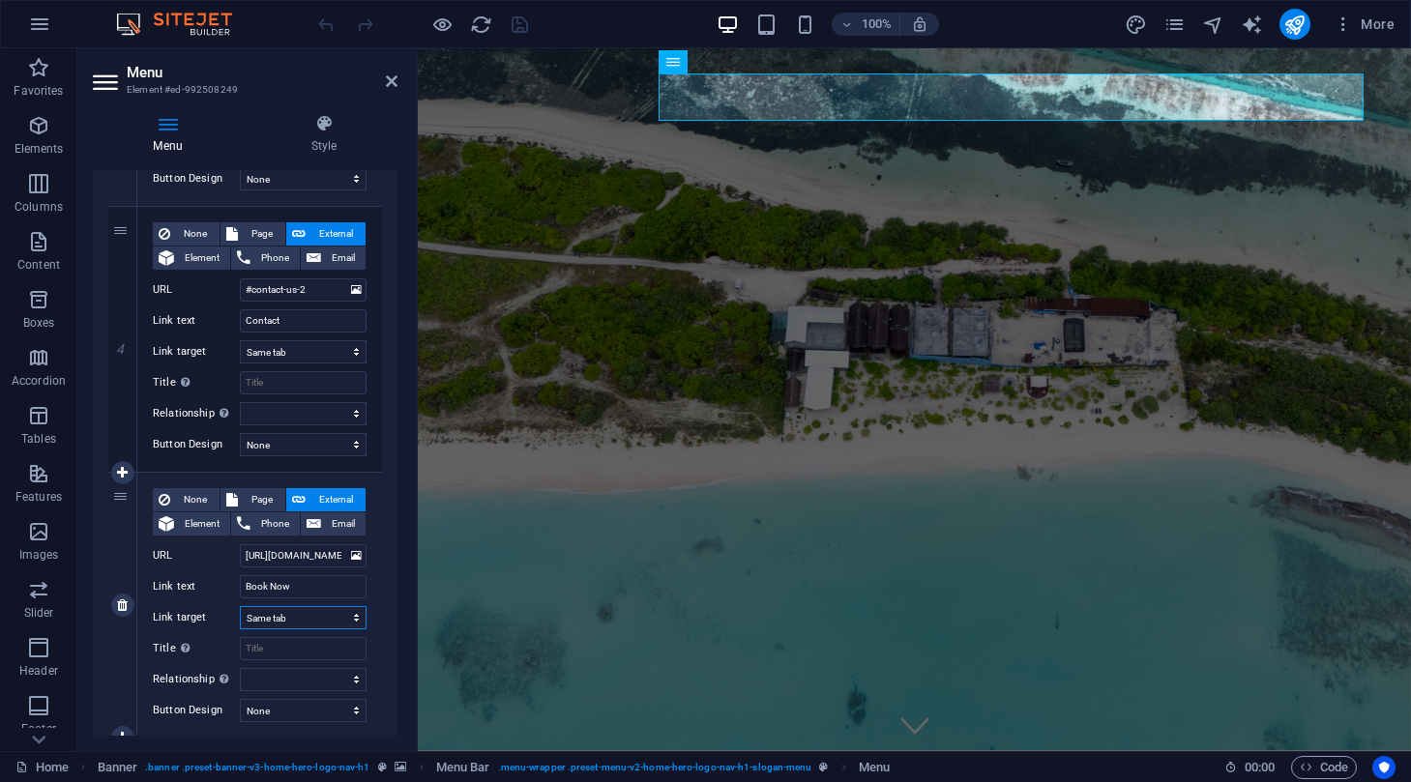
select select
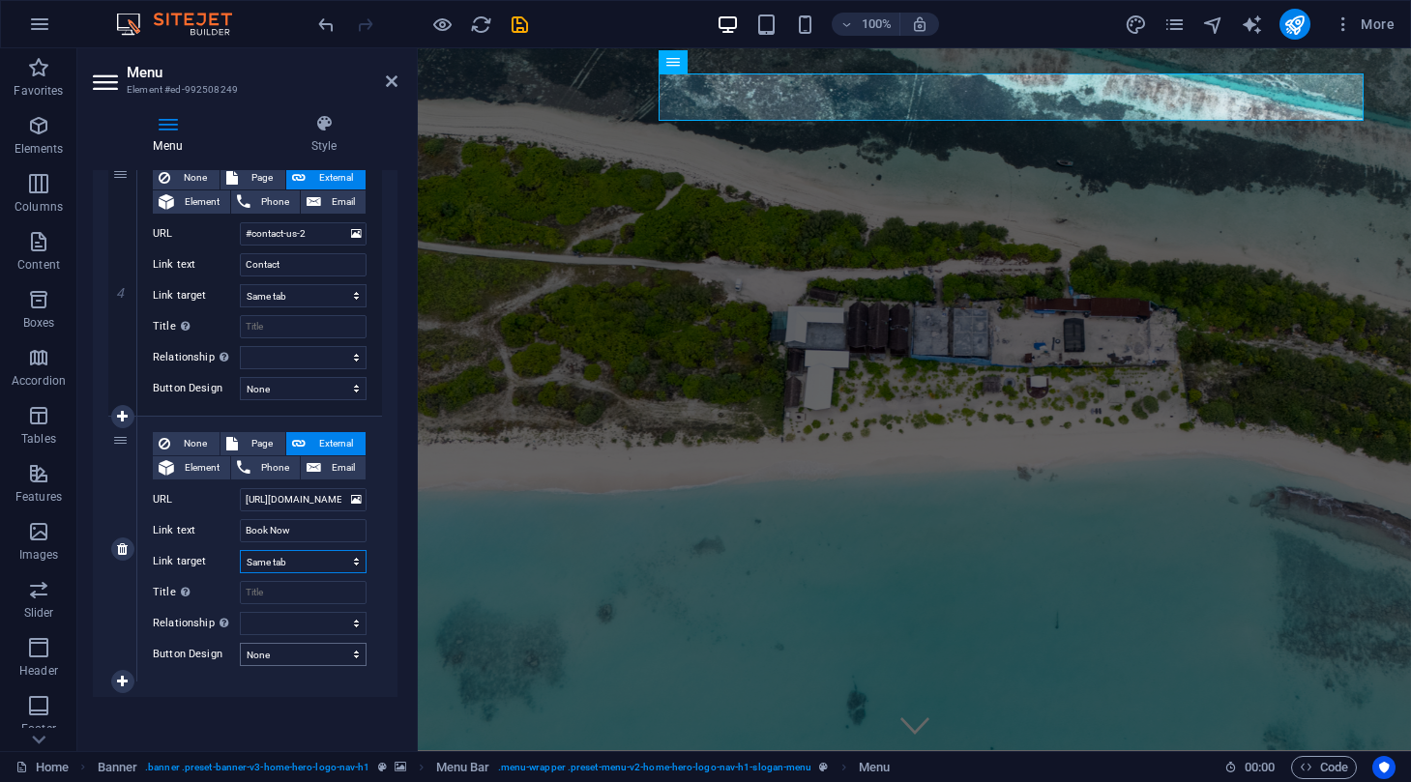
scroll to position [1001, 0]
click at [316, 654] on select "None Default Primary Secondary" at bounding box center [303, 654] width 127 height 23
select select "default"
select select
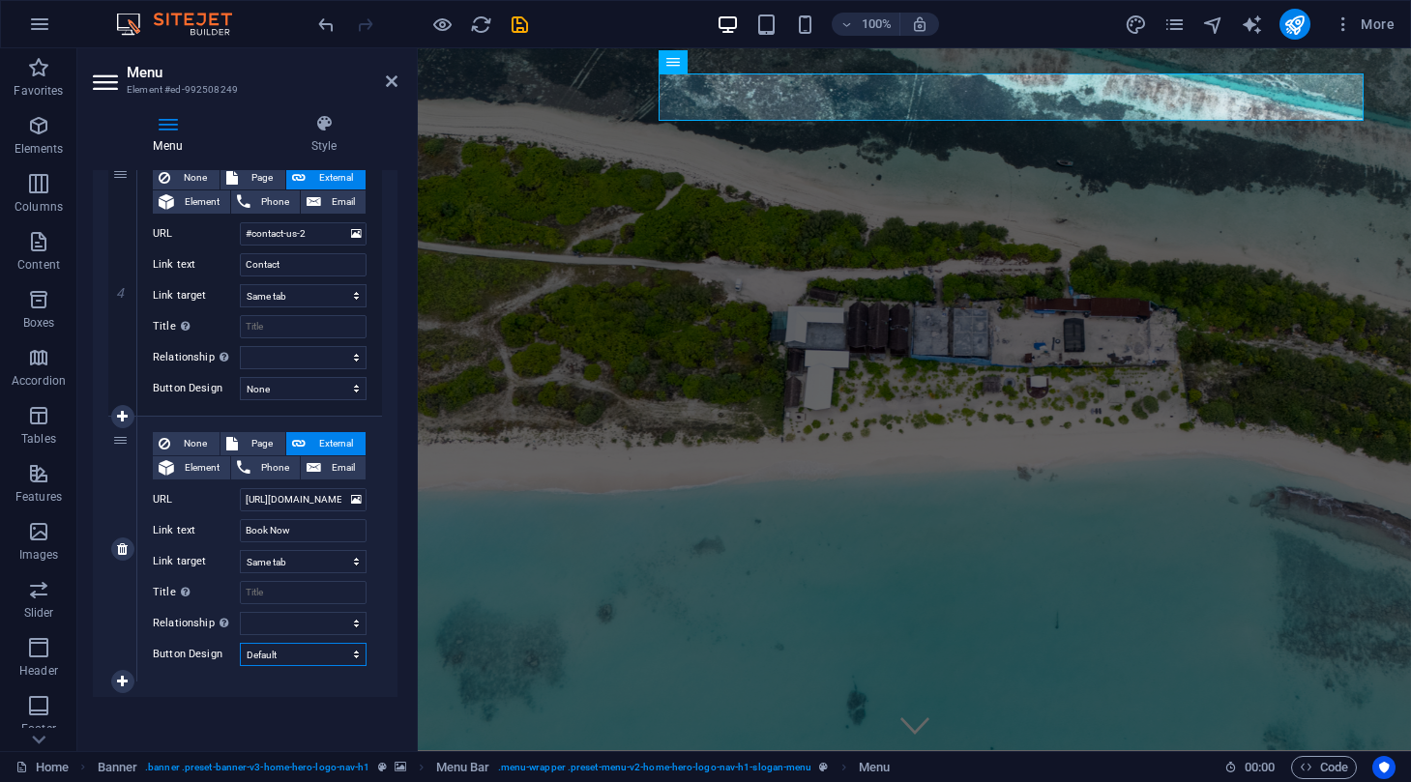
select select
click at [307, 652] on select "None Default Primary Secondary" at bounding box center [303, 654] width 127 height 23
select select "primary"
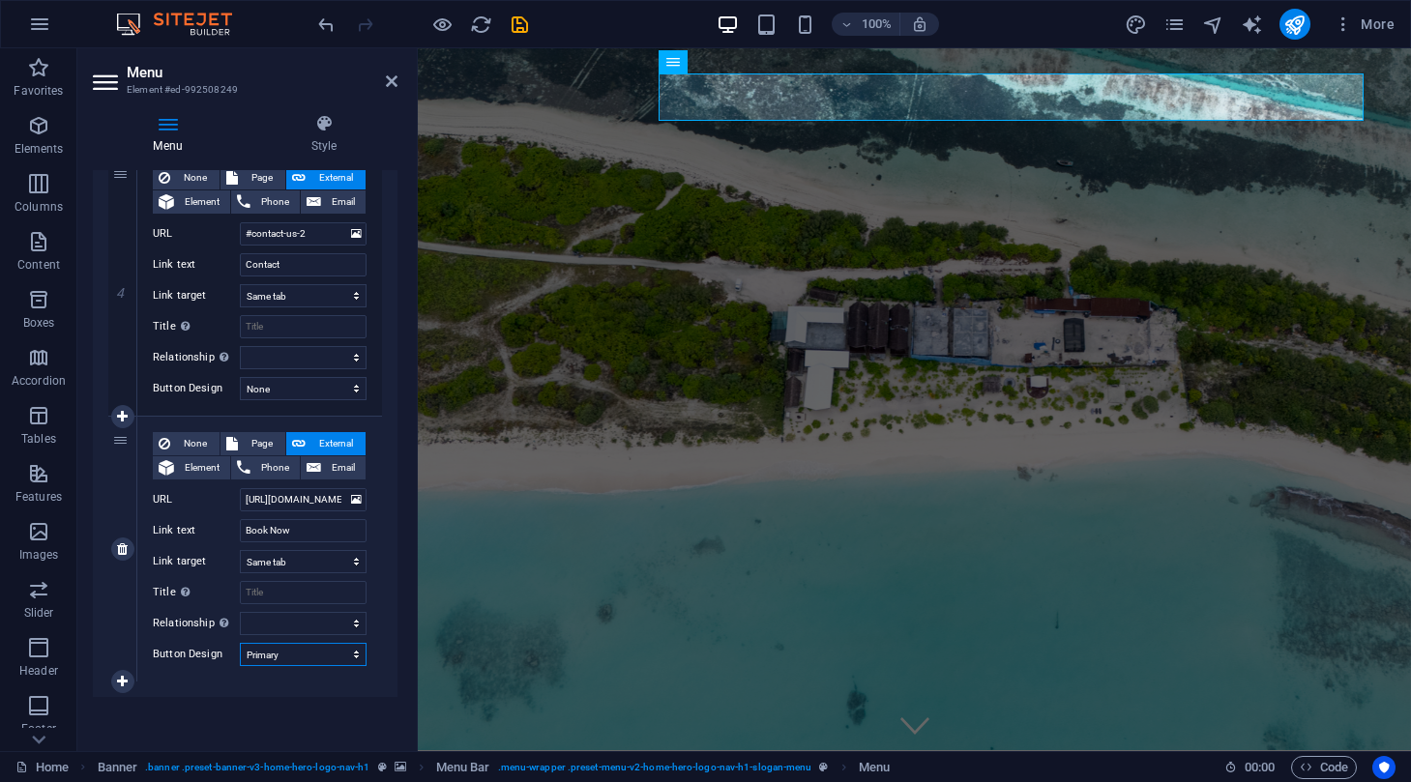
select select
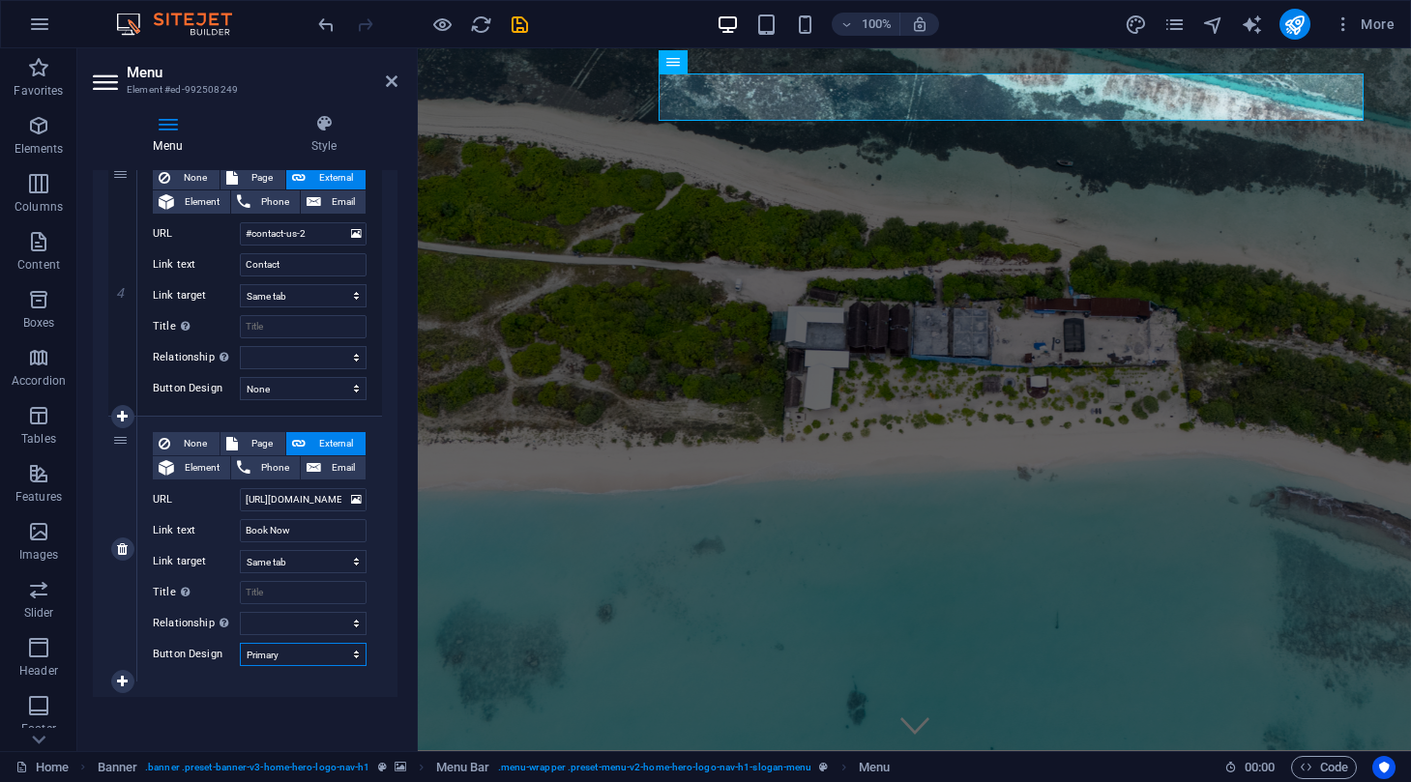
select select "secondary"
select select
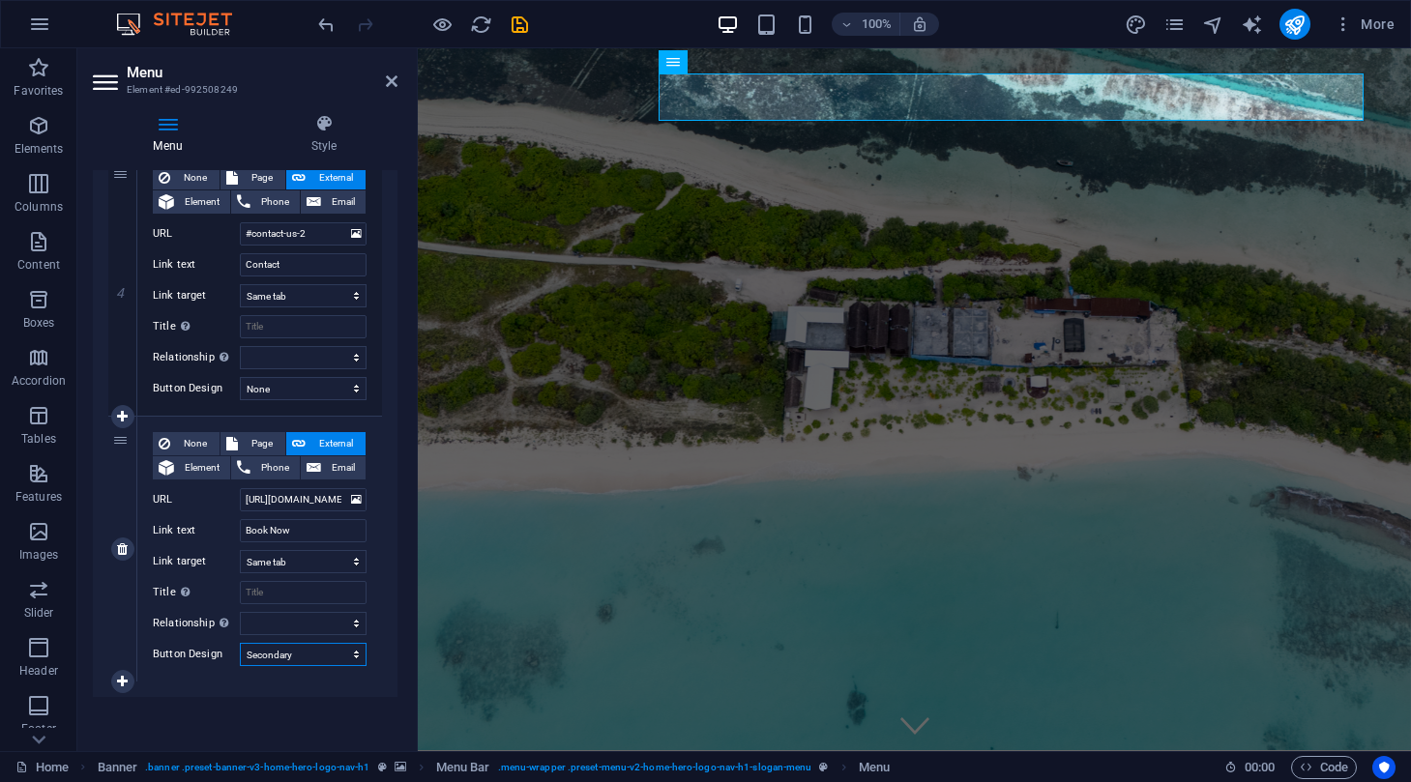
select select
click at [323, 654] on select "None Default Primary Secondary" at bounding box center [303, 654] width 127 height 23
select select "default"
select select
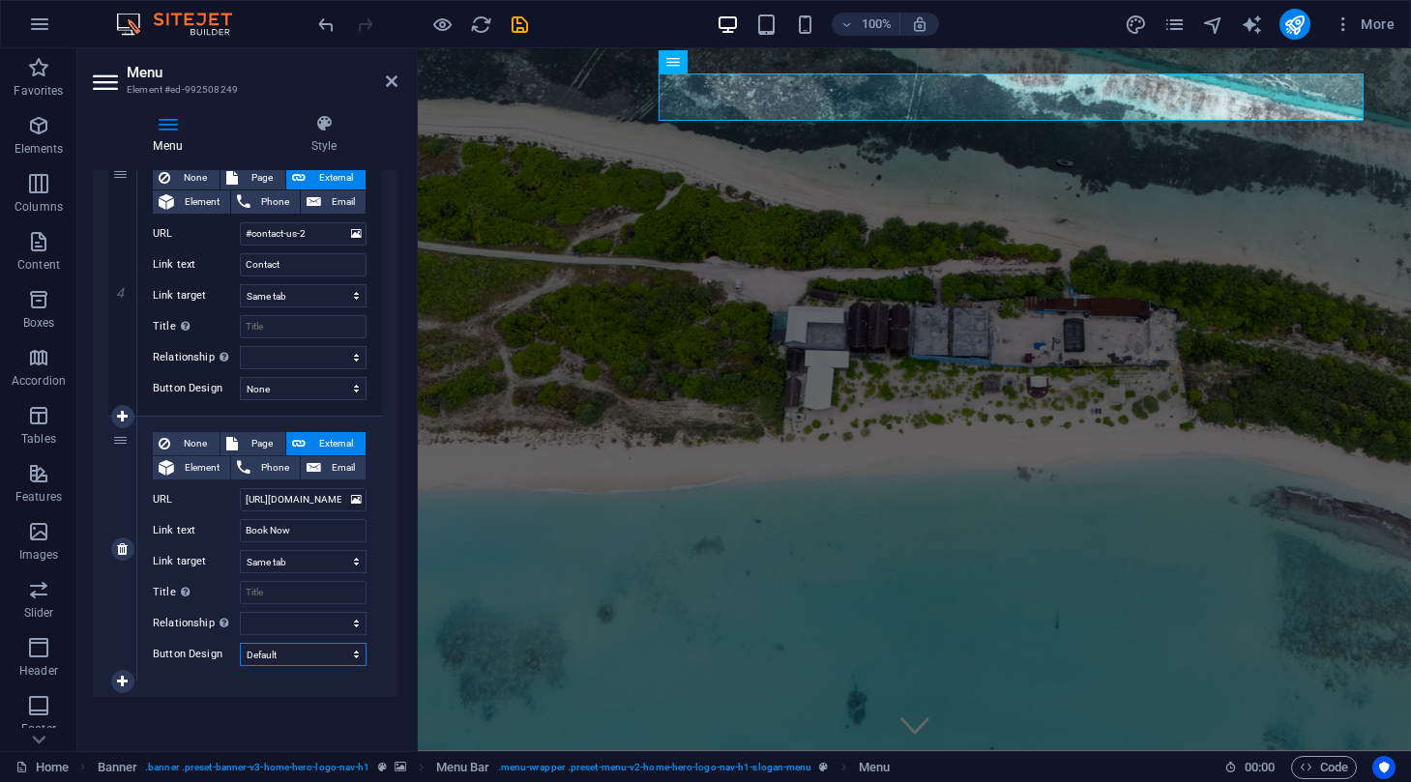
select select
click at [517, 21] on icon "save" at bounding box center [520, 25] width 22 height 22
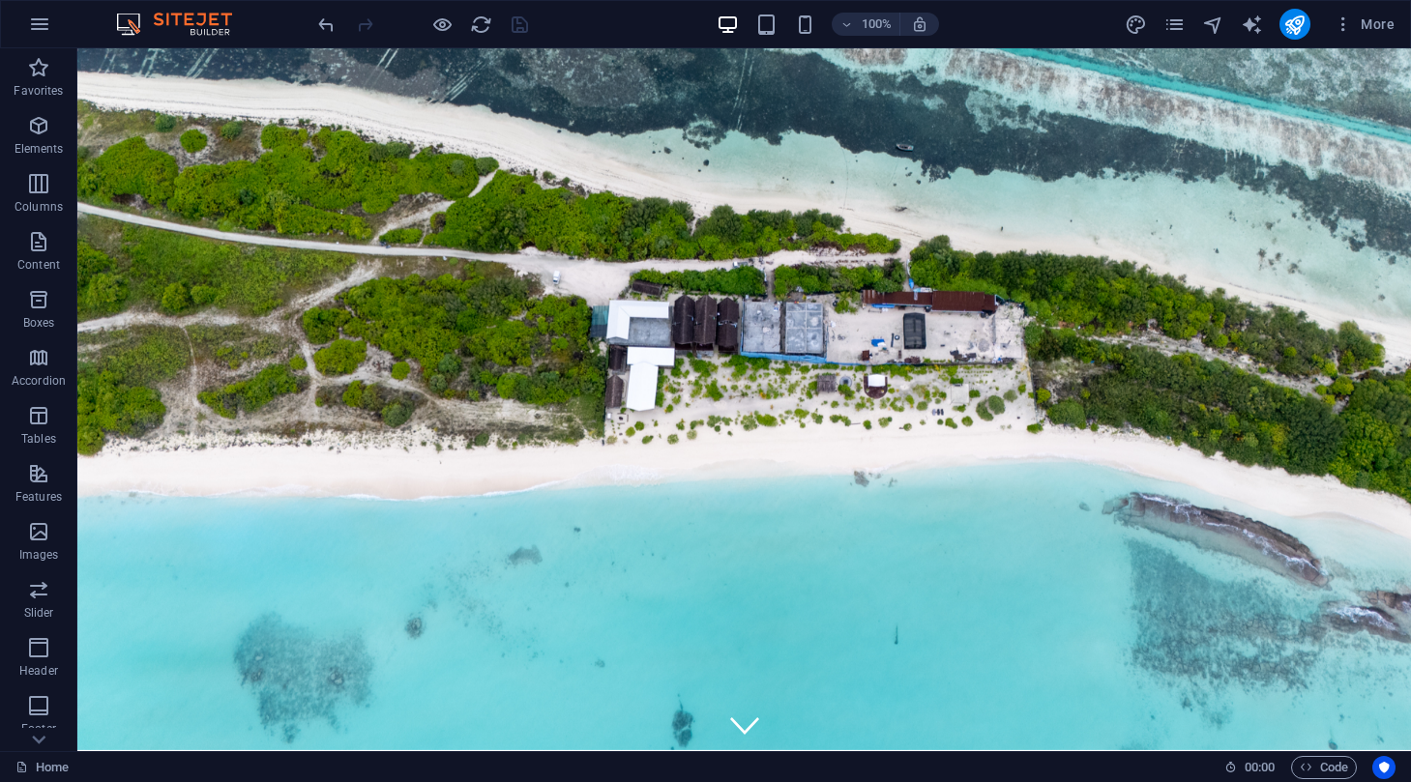
click at [524, 25] on div at bounding box center [422, 24] width 217 height 31
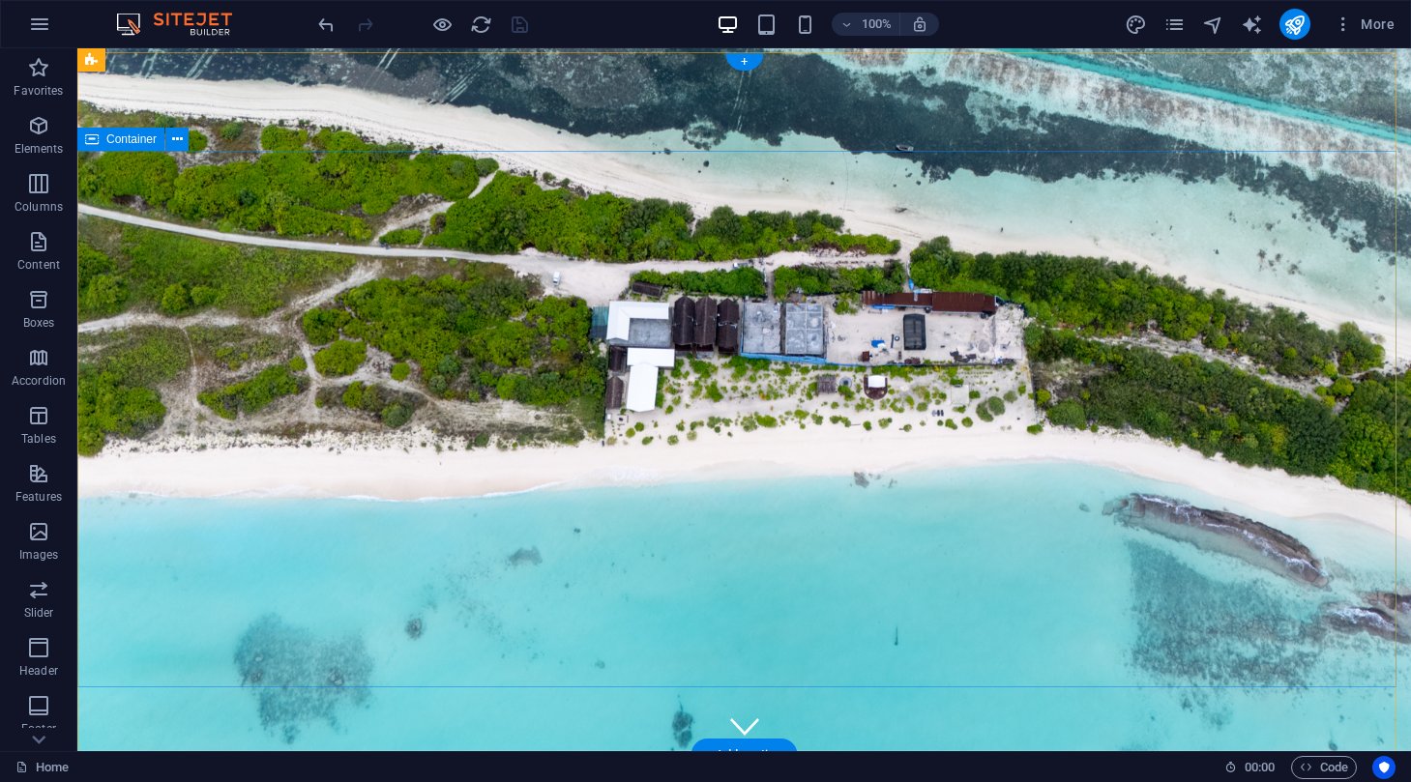
scroll to position [0, 0]
click at [1298, 29] on icon "publish" at bounding box center [1294, 25] width 22 height 22
